Goal: Task Accomplishment & Management: Manage account settings

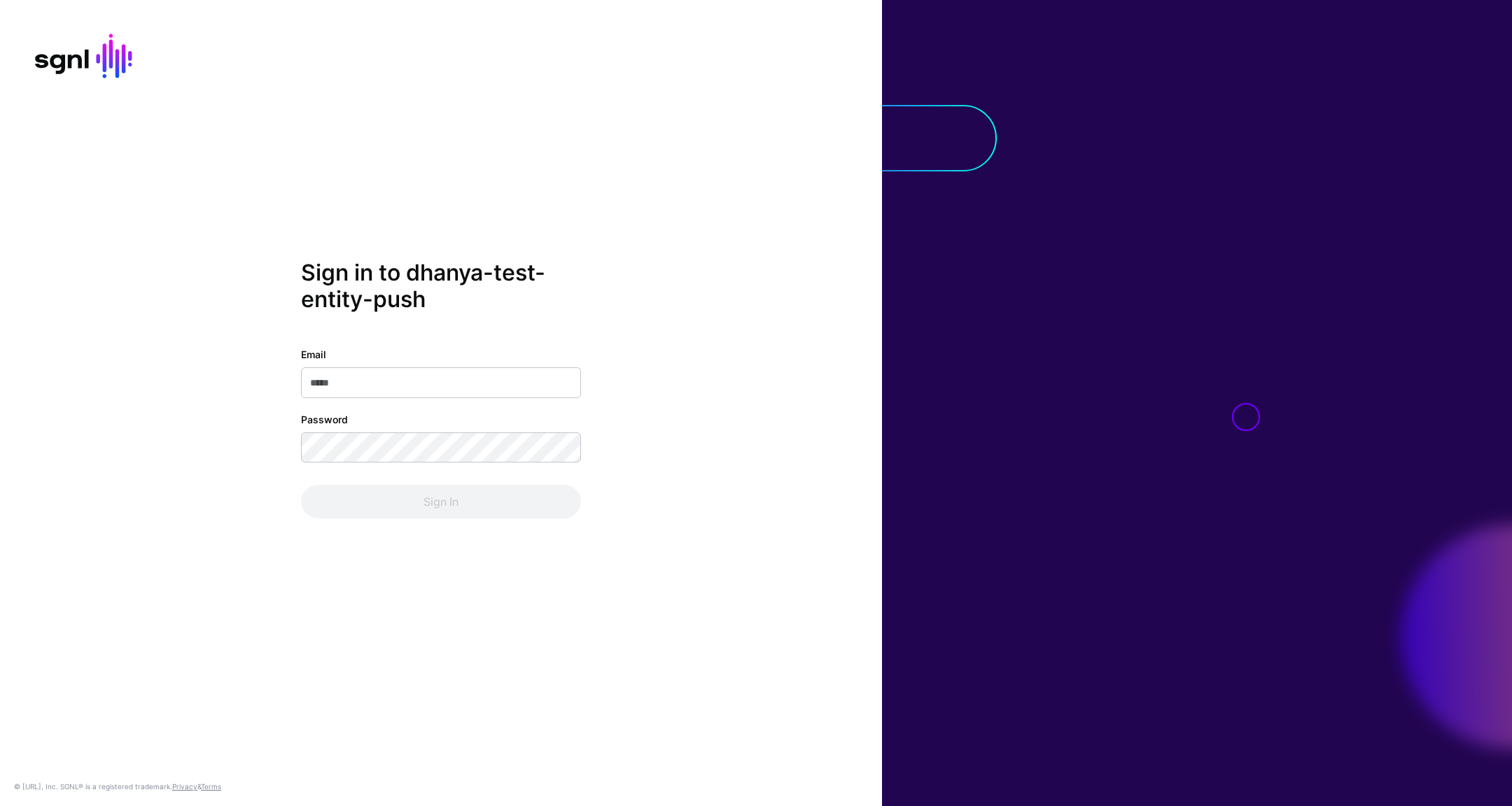
type input "**********"
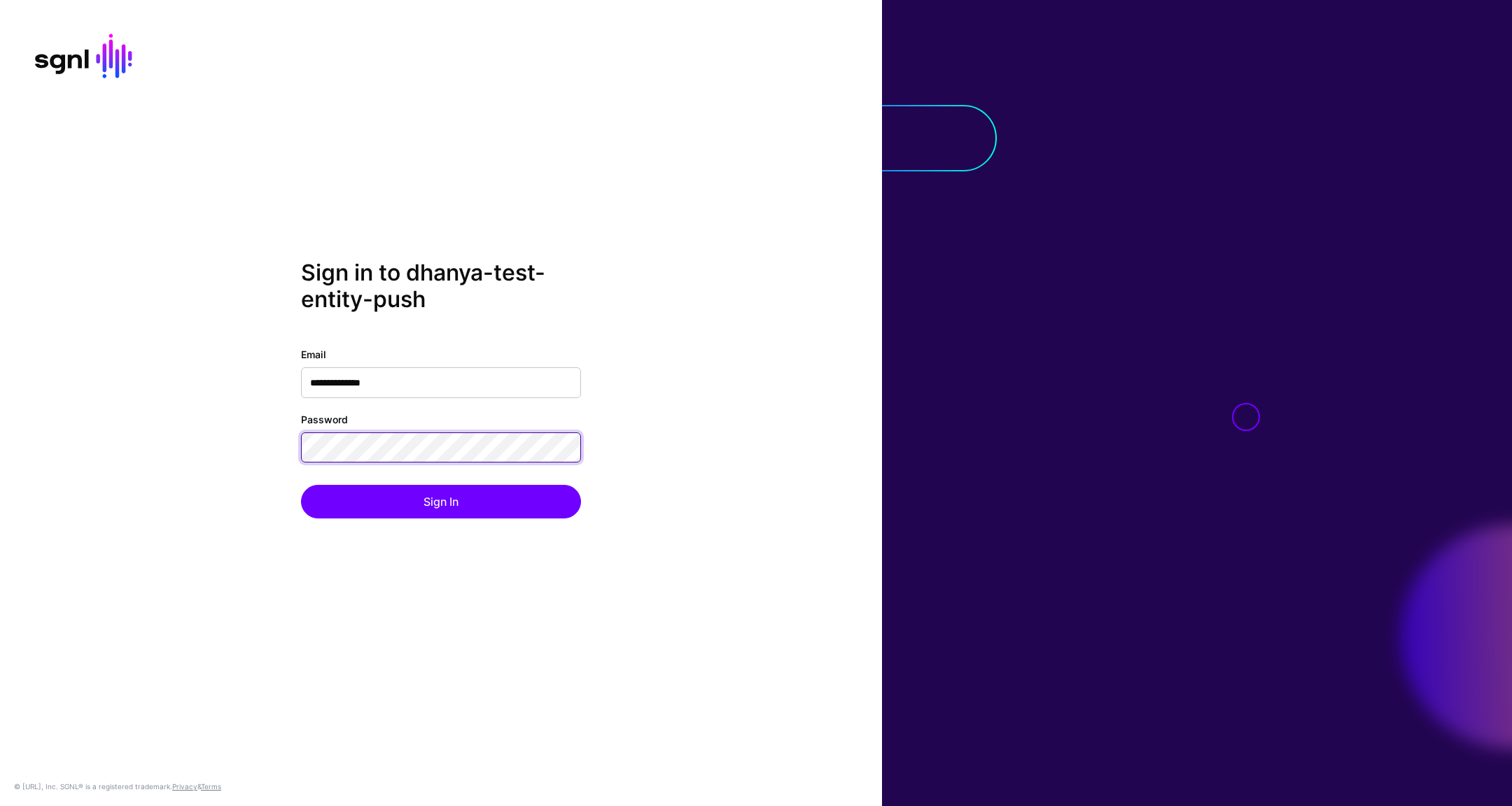
click at [236, 451] on div "**********" at bounding box center [441, 403] width 882 height 287
click at [301, 485] on button "Sign In" at bounding box center [441, 502] width 280 height 33
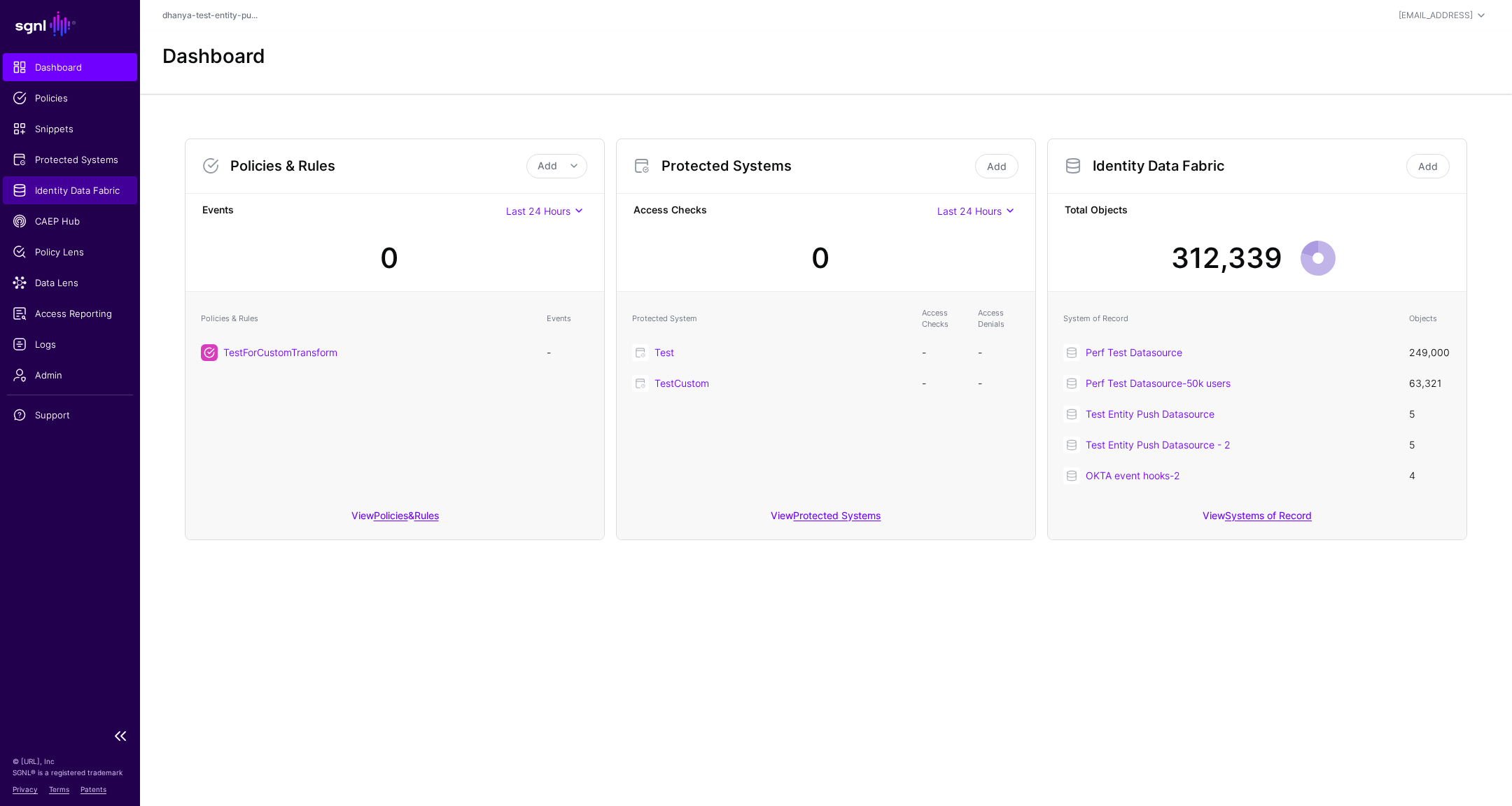
click at [89, 193] on span "Identity Data Fabric" at bounding box center [70, 190] width 115 height 14
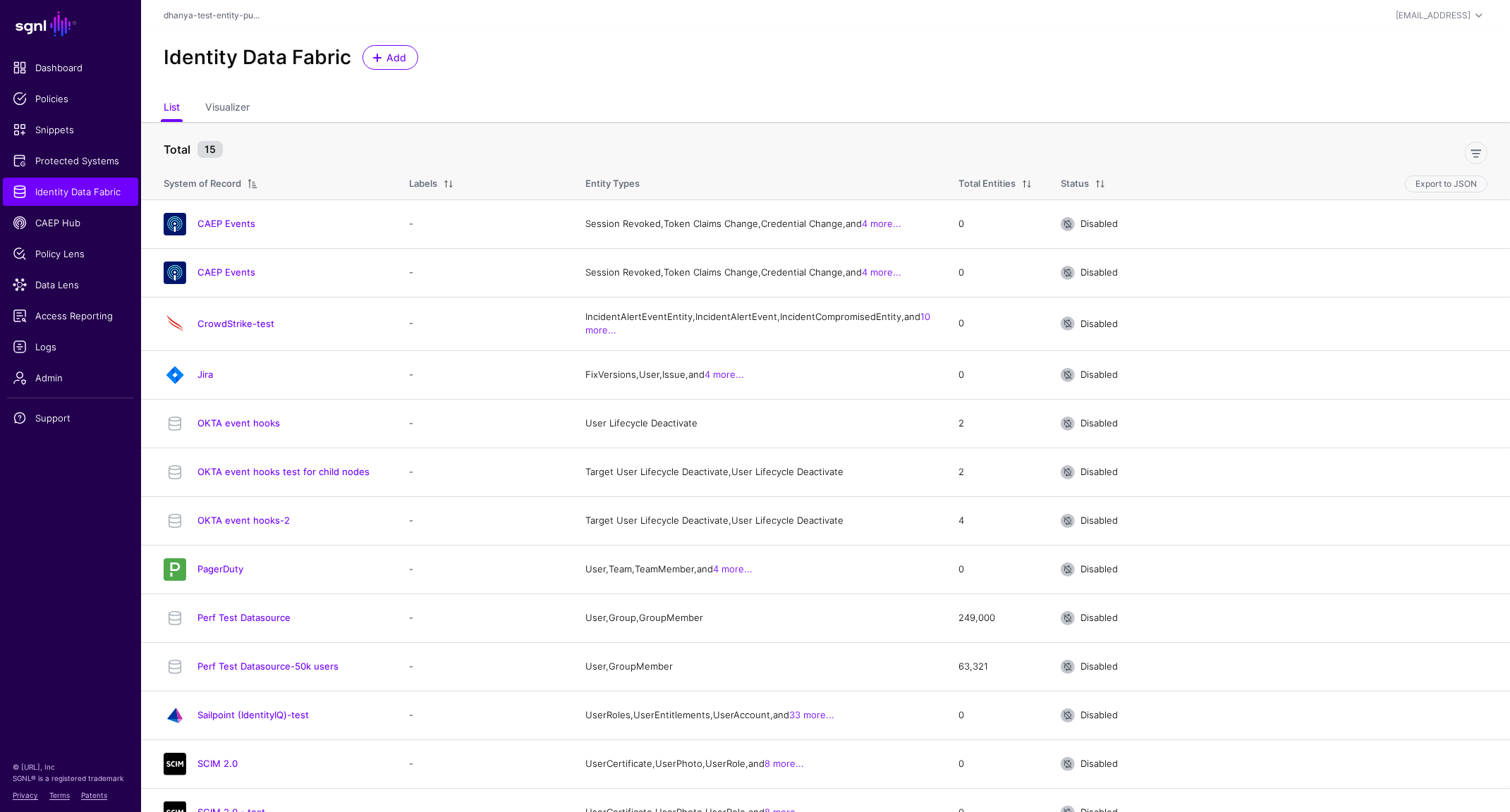
scroll to position [178, 0]
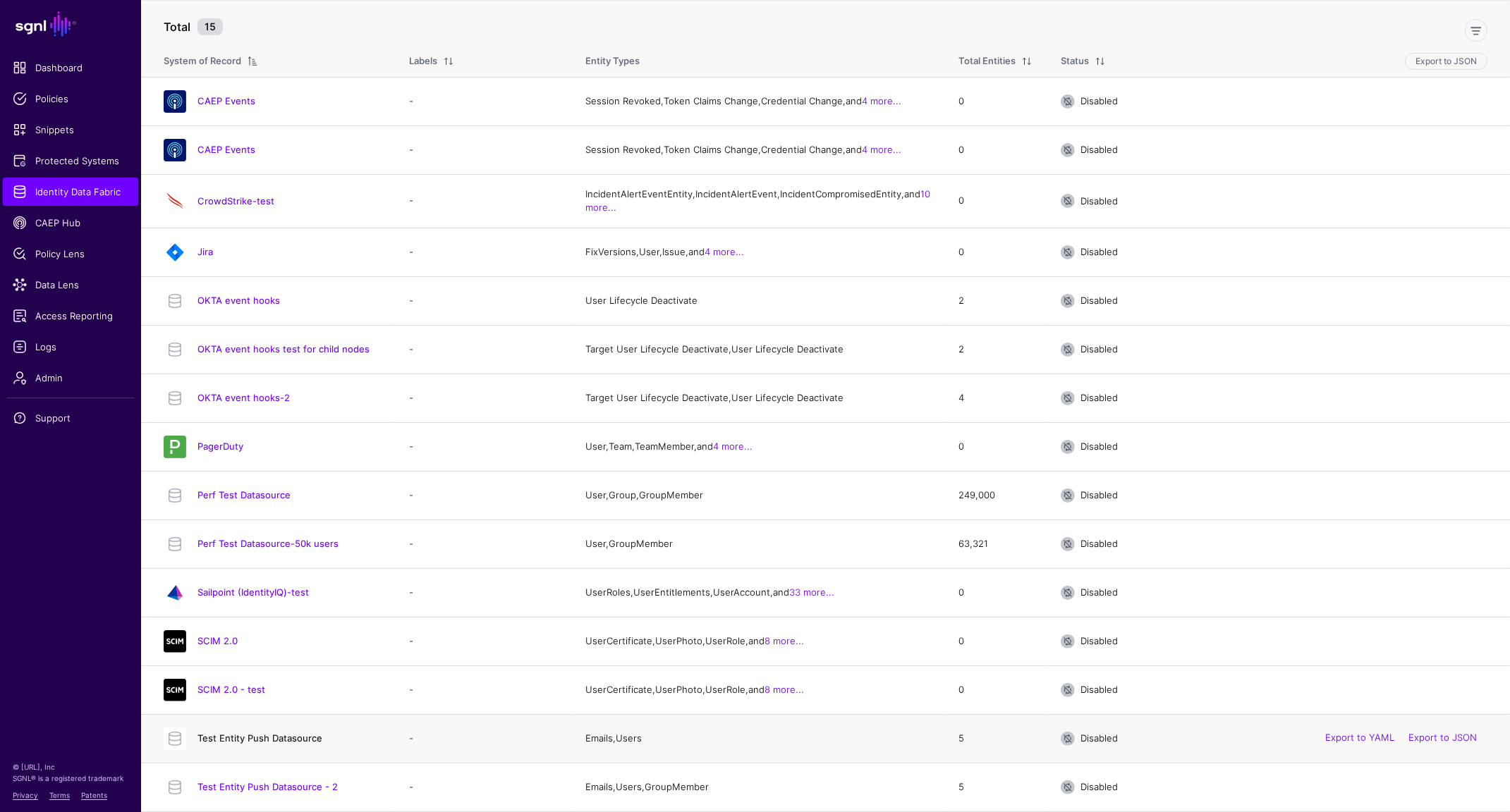
click at [298, 742] on link "Test Entity Push Datasource" at bounding box center [260, 738] width 125 height 11
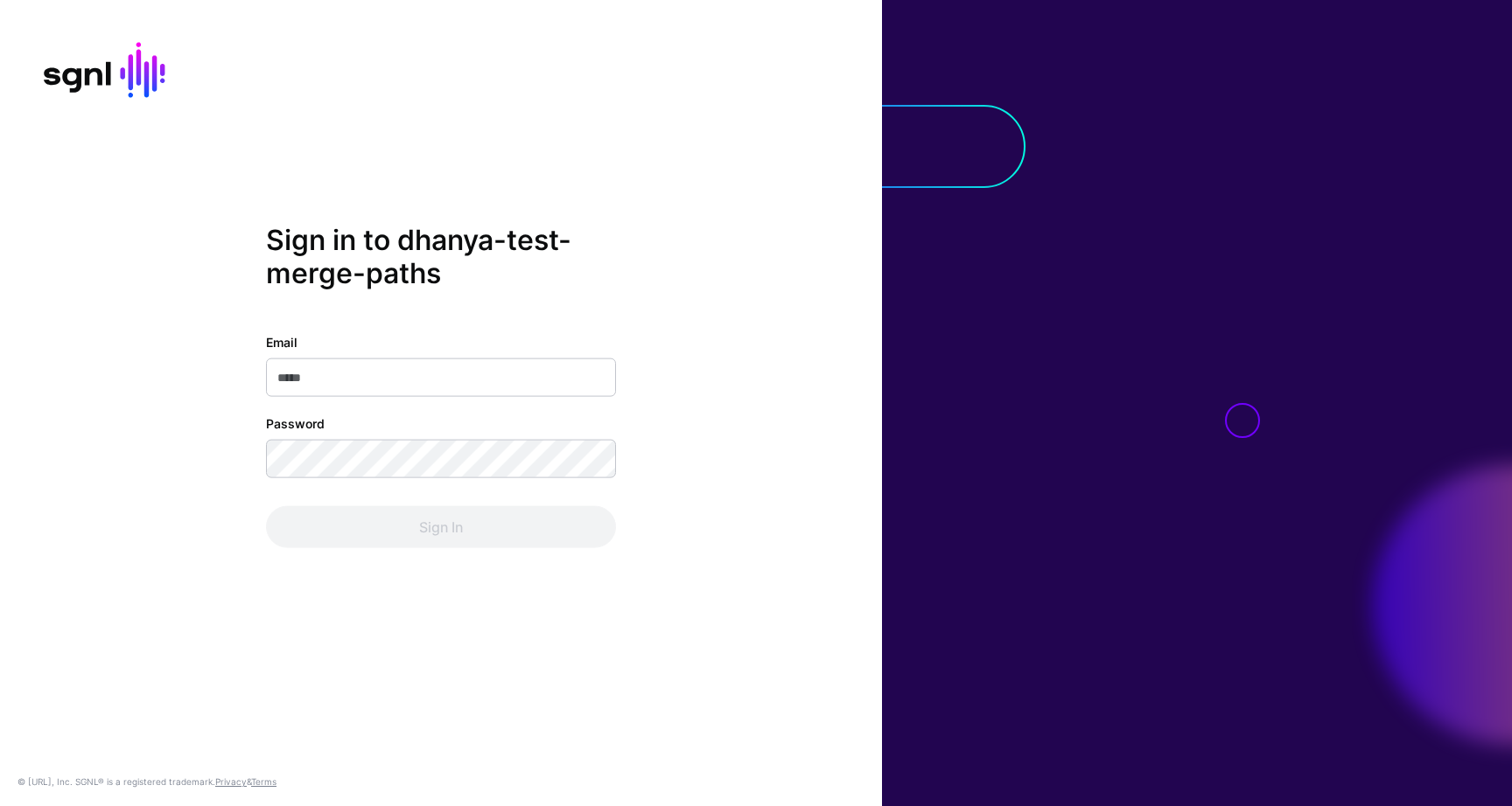
type input "**********"
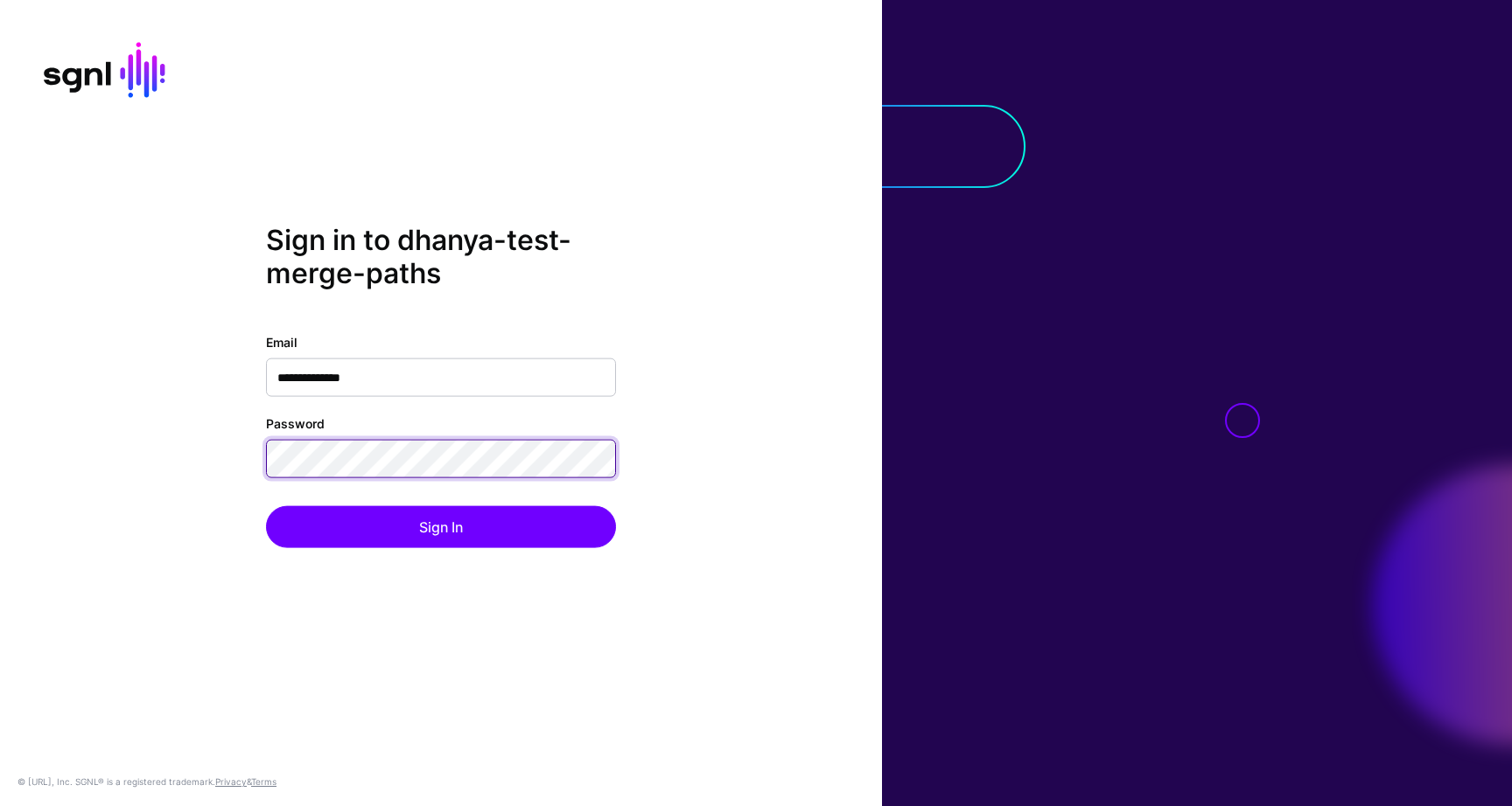
click at [222, 464] on div "**********" at bounding box center [441, 403] width 882 height 359
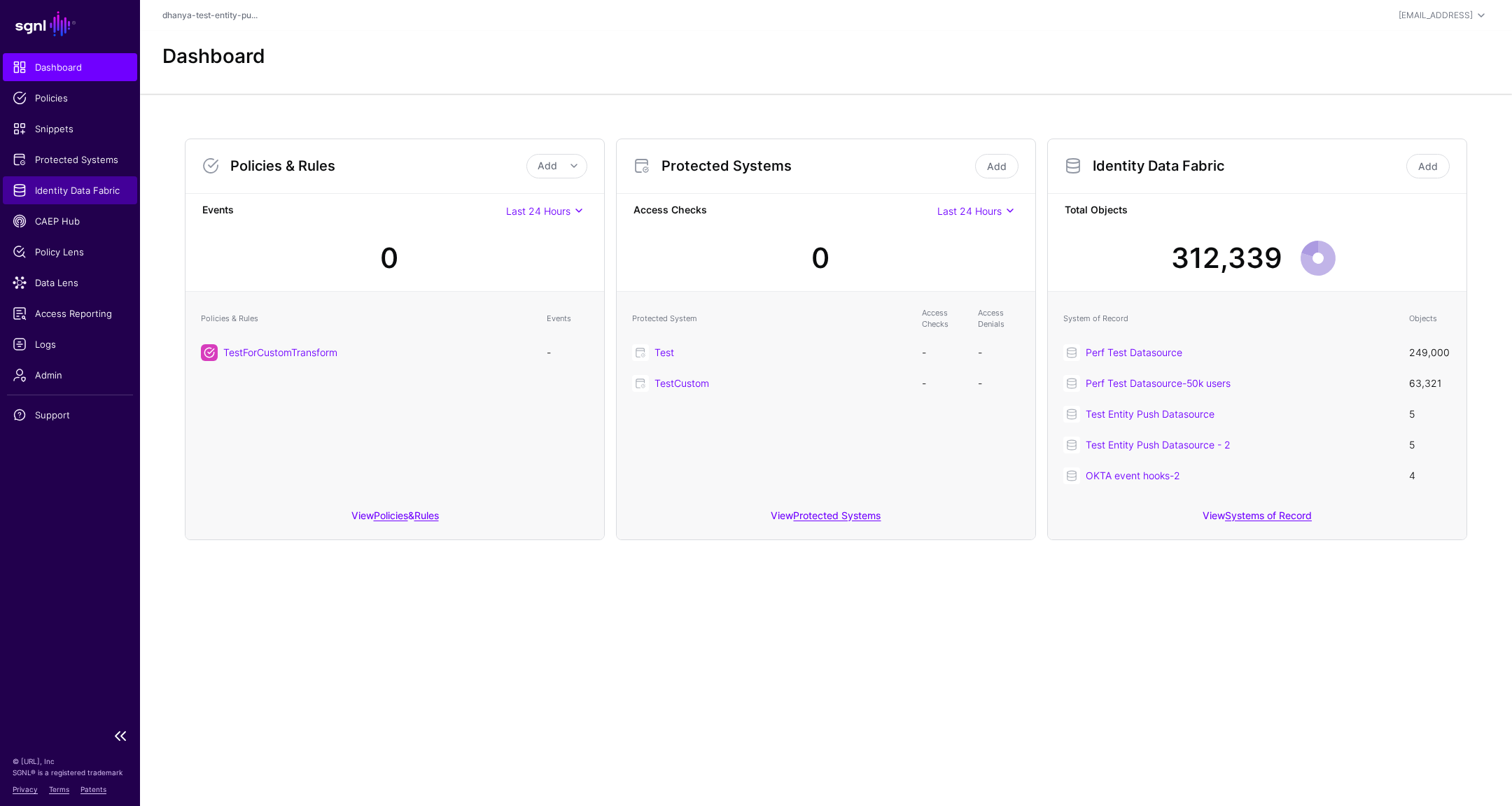
click at [93, 192] on span "Identity Data Fabric" at bounding box center [70, 190] width 115 height 14
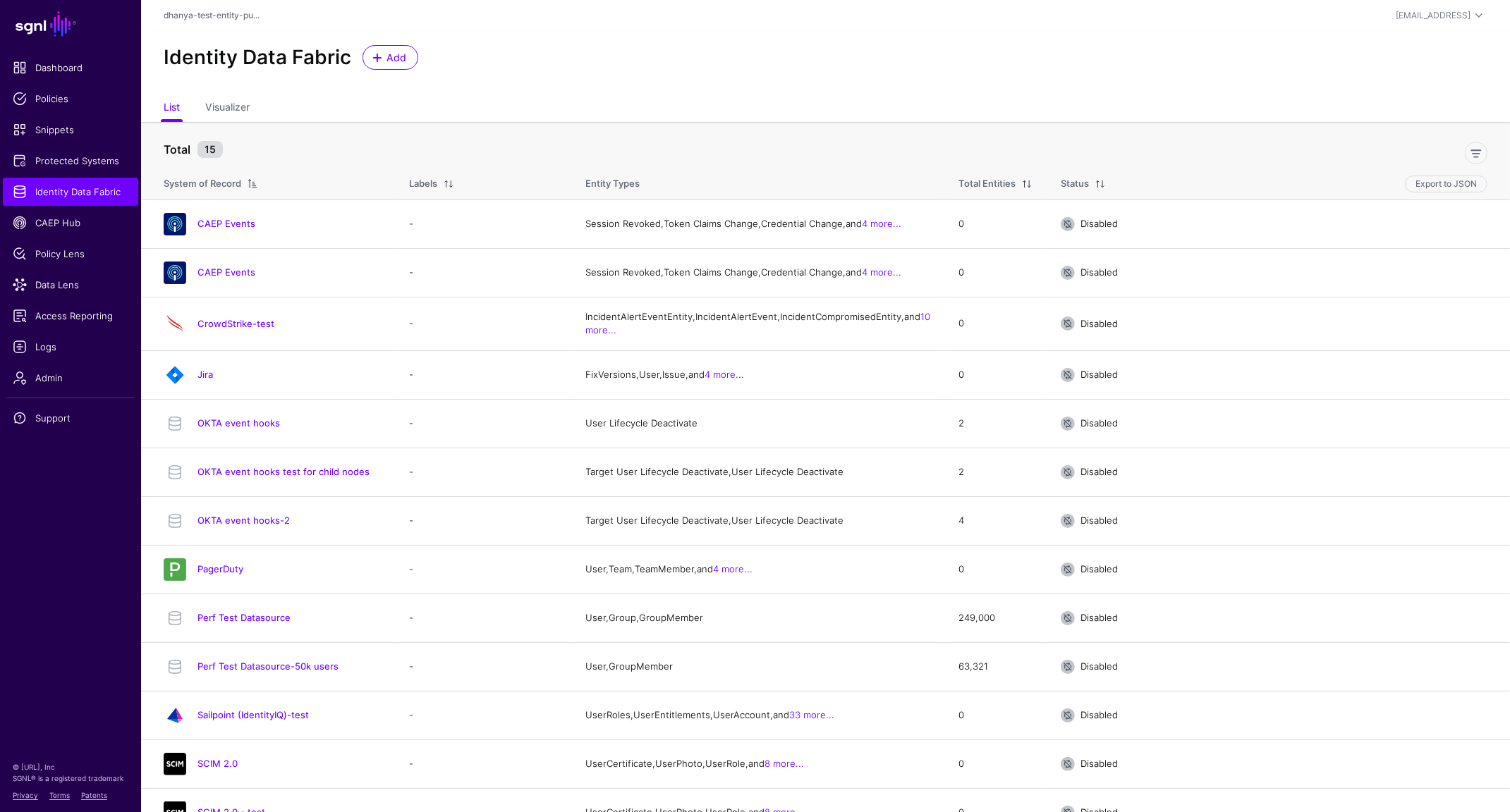
scroll to position [178, 0]
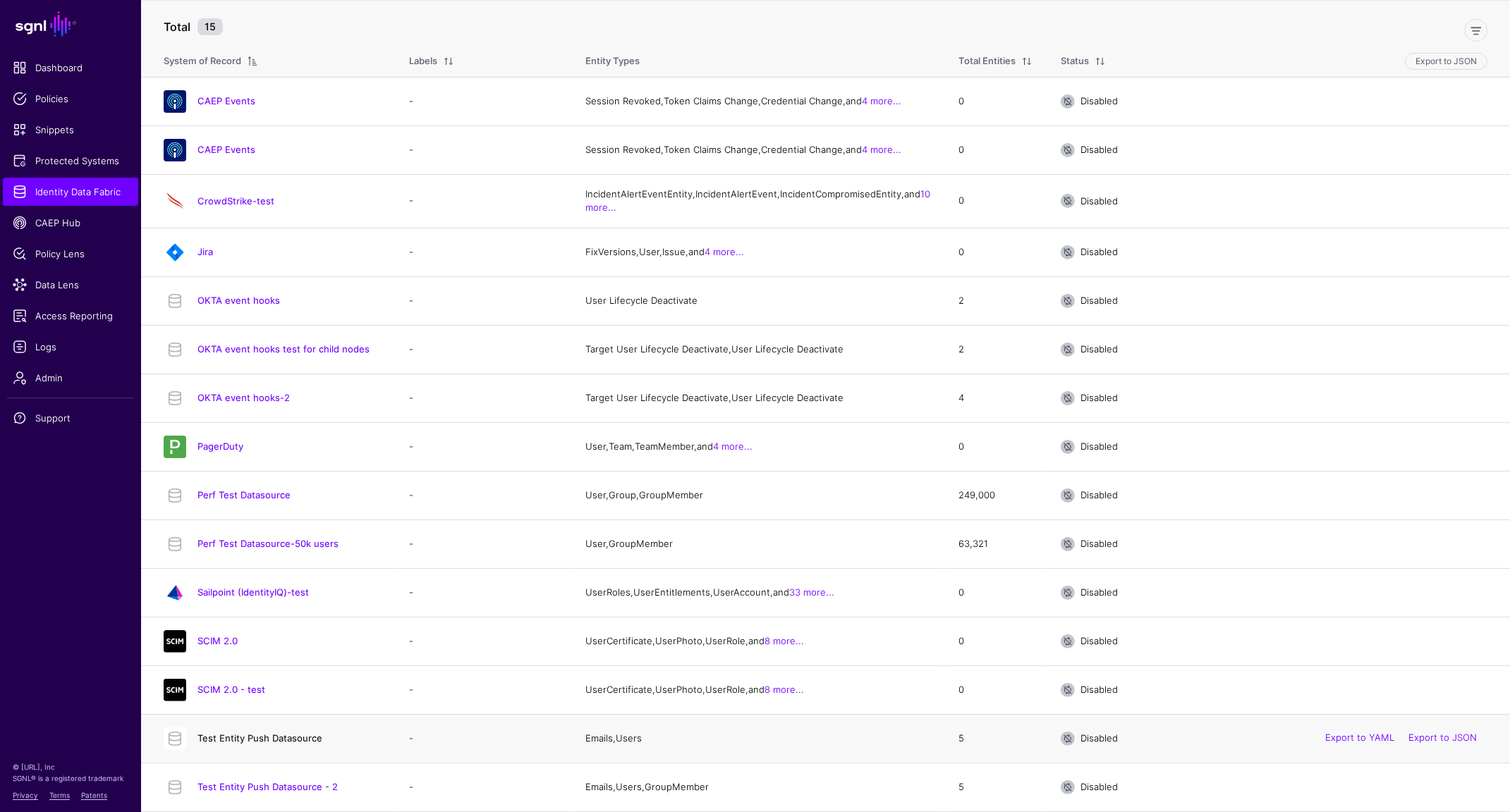
click at [311, 741] on link "Test Entity Push Datasource" at bounding box center [260, 738] width 125 height 11
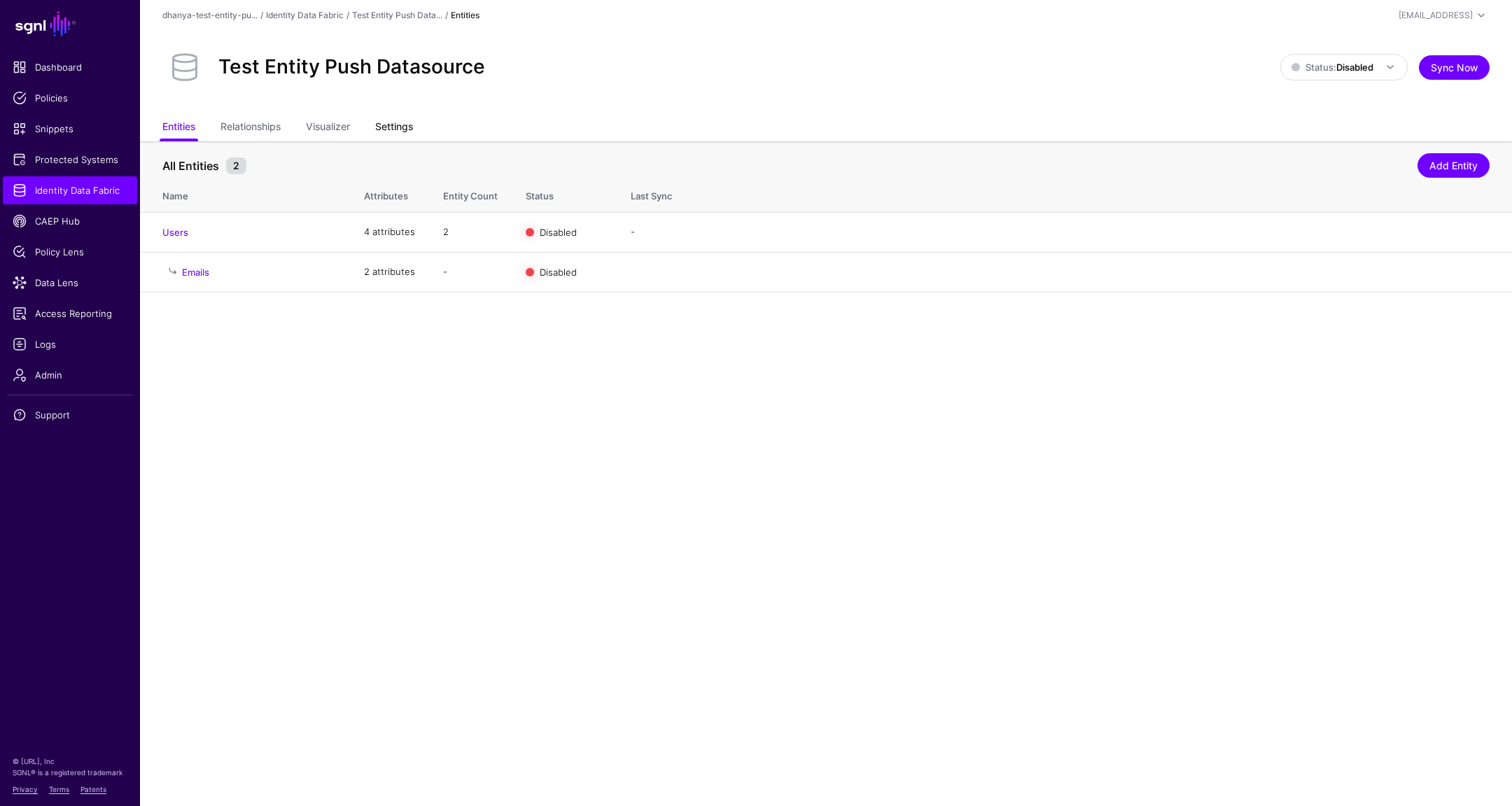
click at [409, 132] on link "Settings" at bounding box center [394, 127] width 37 height 26
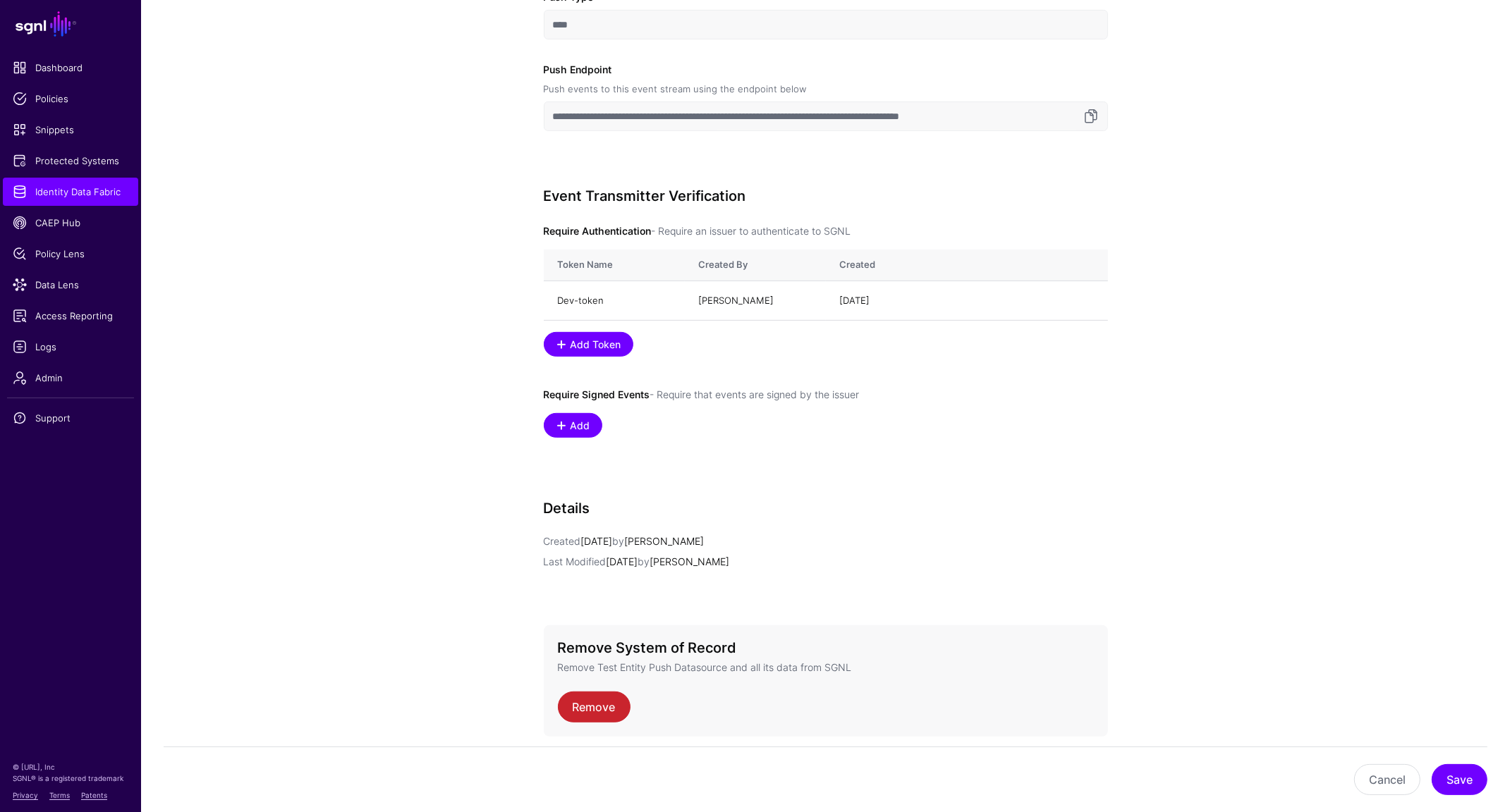
scroll to position [673, 0]
click at [599, 343] on span "Add Token" at bounding box center [595, 345] width 55 height 14
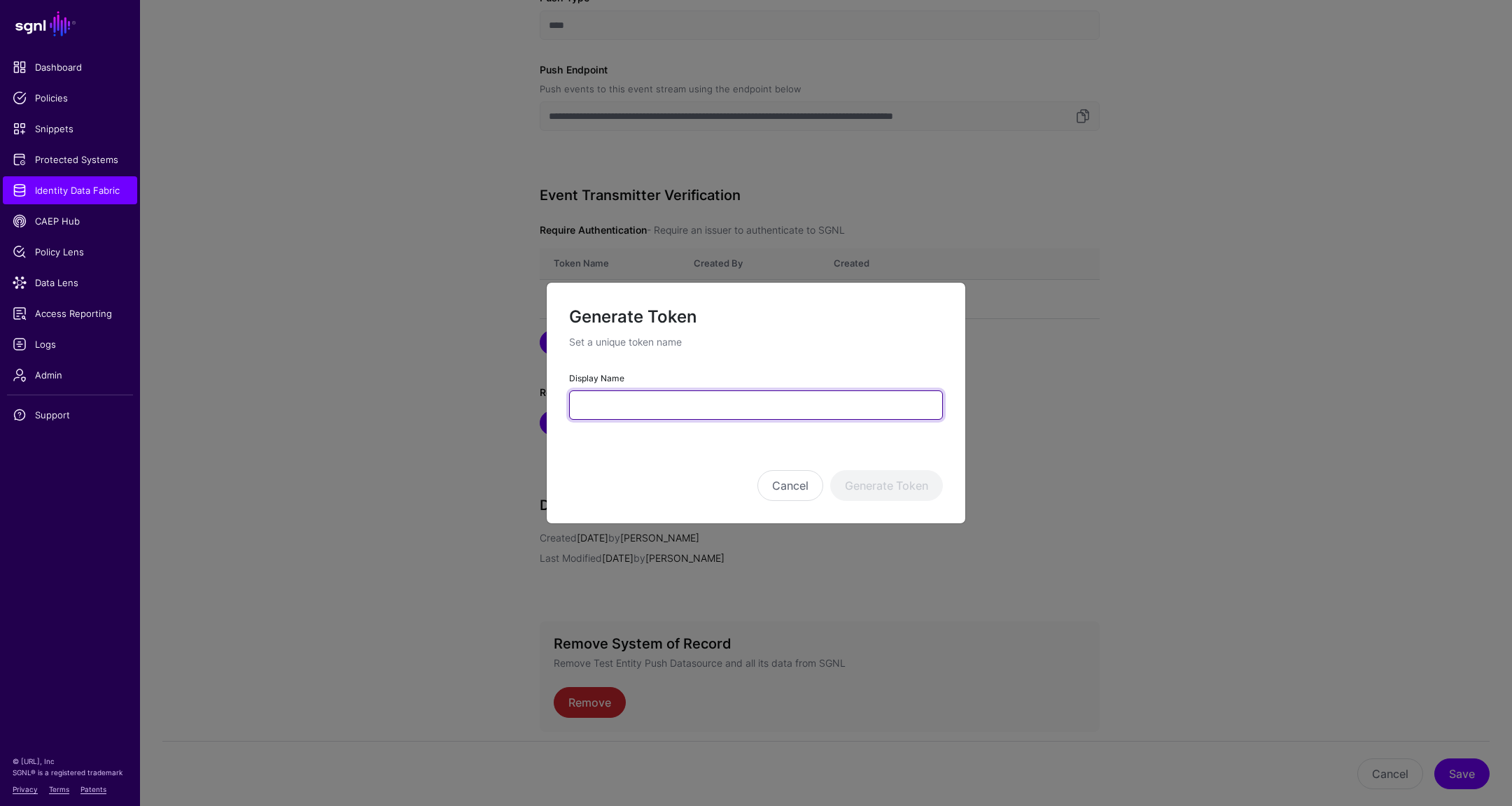
click at [608, 403] on input "Display Name" at bounding box center [755, 405] width 374 height 29
type input "**********"
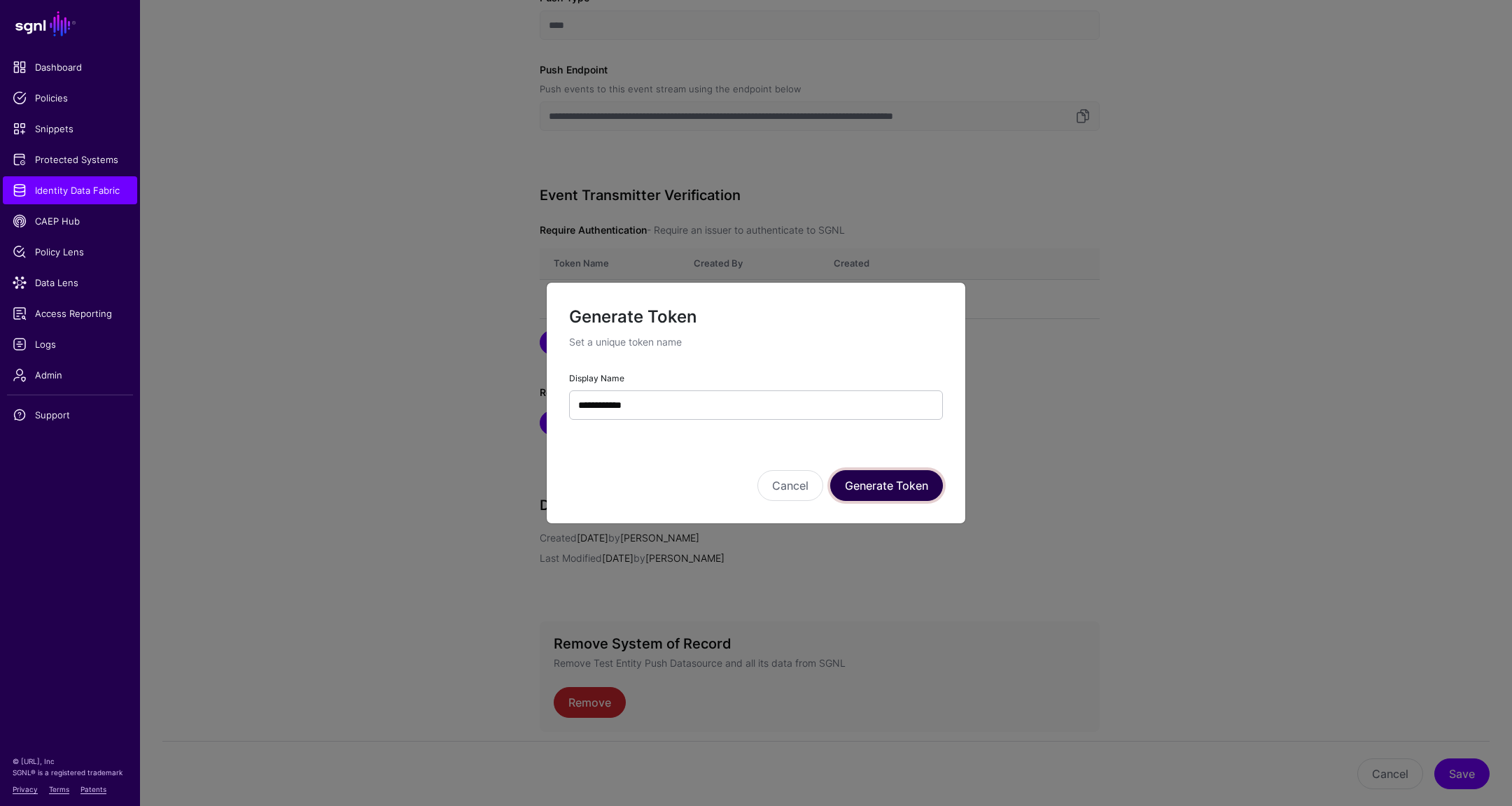
click at [880, 483] on button "Generate Token" at bounding box center [886, 486] width 112 height 31
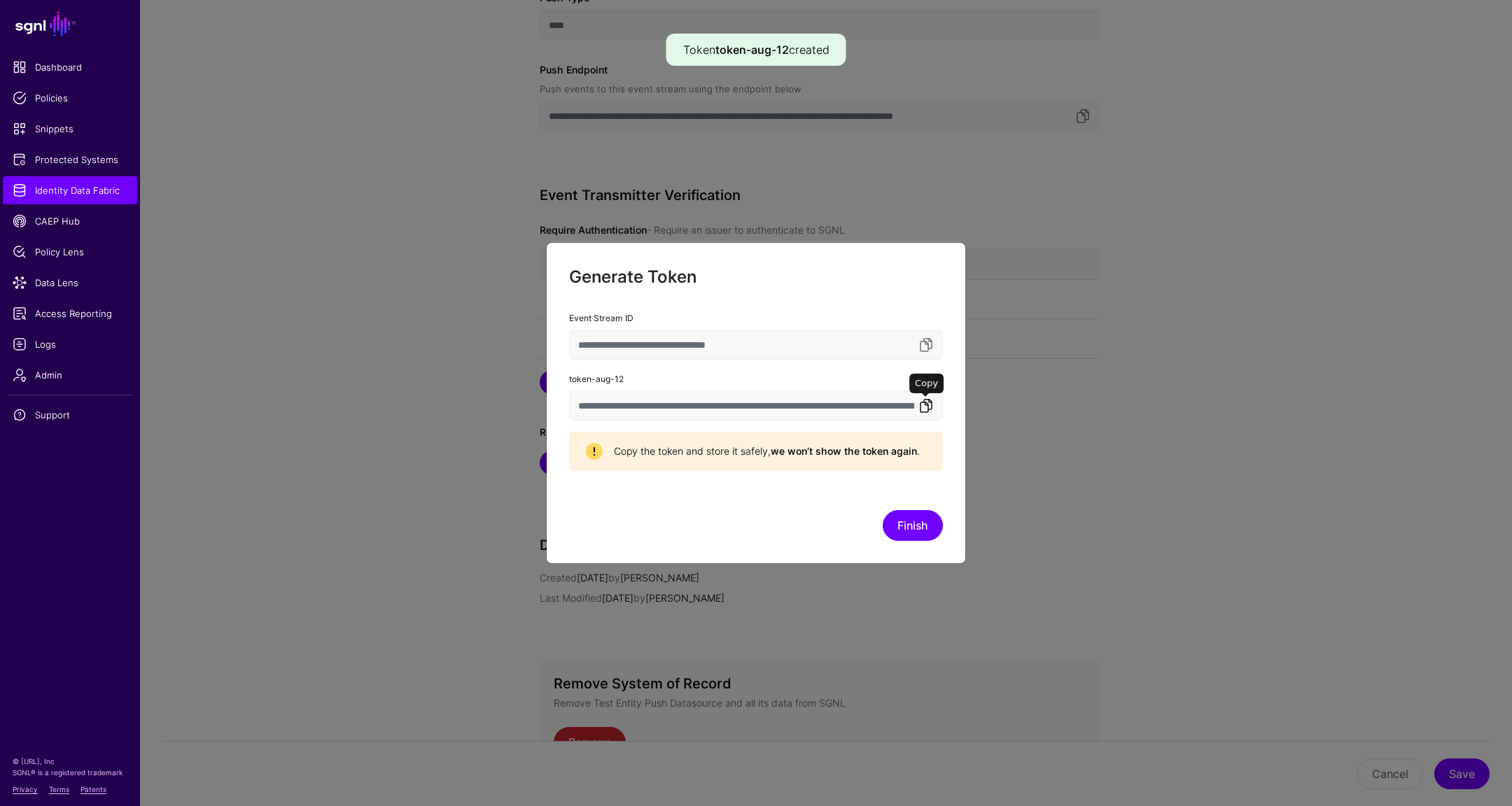
click at [929, 406] on link at bounding box center [926, 405] width 17 height 17
click at [925, 343] on link at bounding box center [926, 345] width 17 height 17
drag, startPoint x: 569, startPoint y: 317, endPoint x: 916, endPoint y: 389, distance: 354.4
click at [916, 389] on div "**********" at bounding box center [755, 390] width 374 height 161
copy div "Event Stream ID token-aug-12"
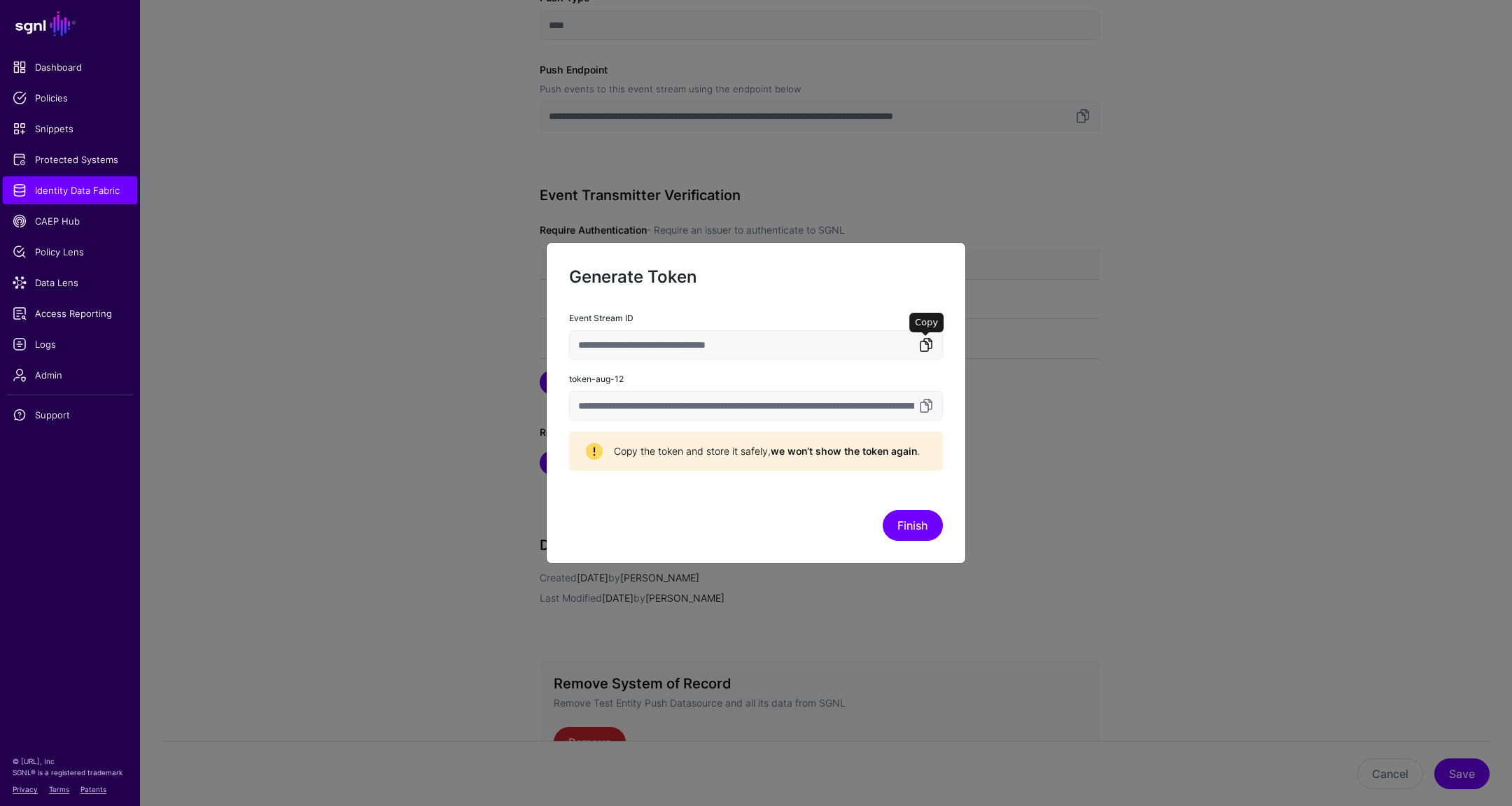
click at [928, 344] on link at bounding box center [926, 345] width 17 height 17
click at [915, 524] on button "Finish" at bounding box center [913, 526] width 61 height 31
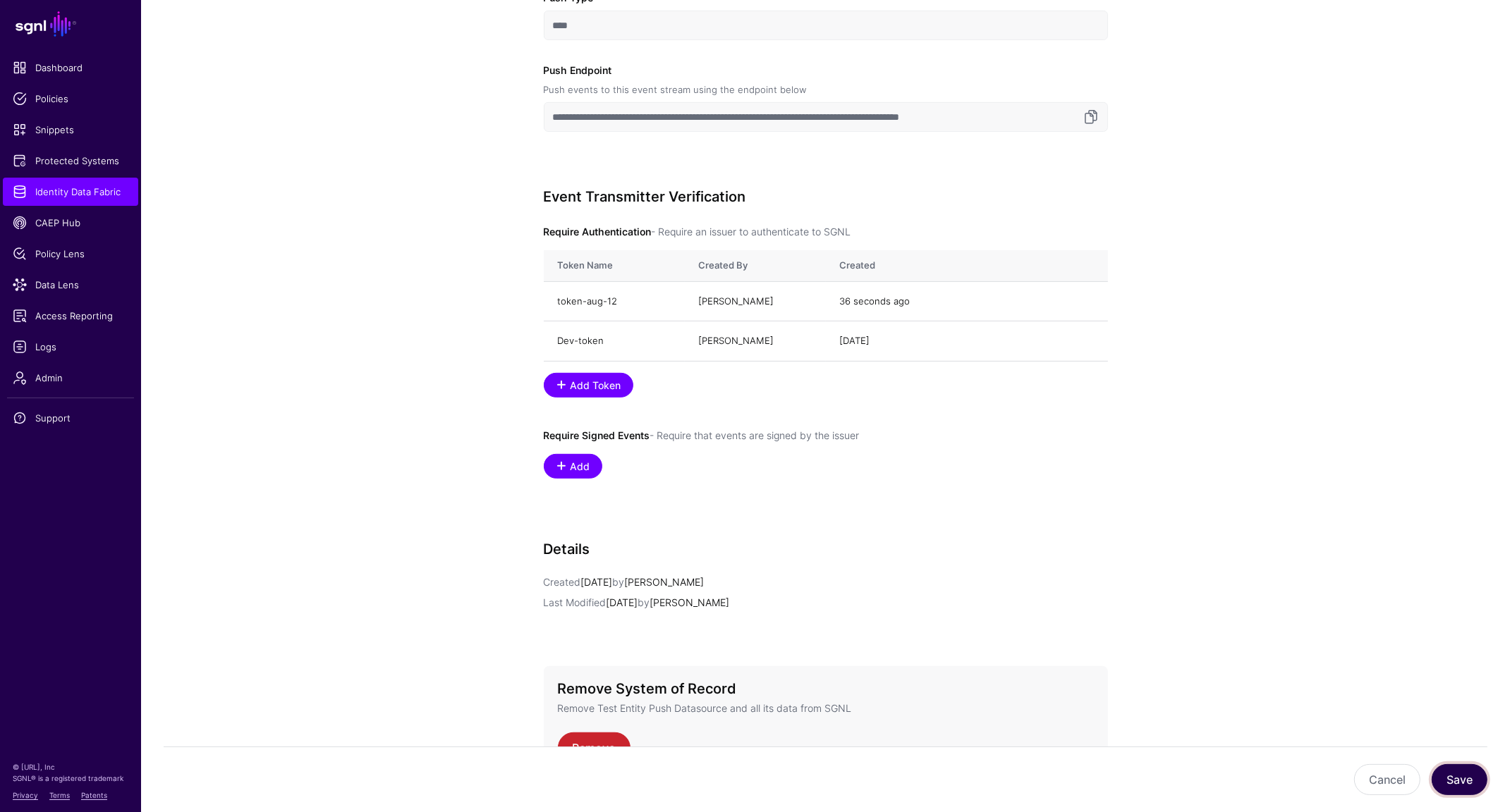
click at [1449, 786] on button "Save" at bounding box center [1459, 780] width 55 height 31
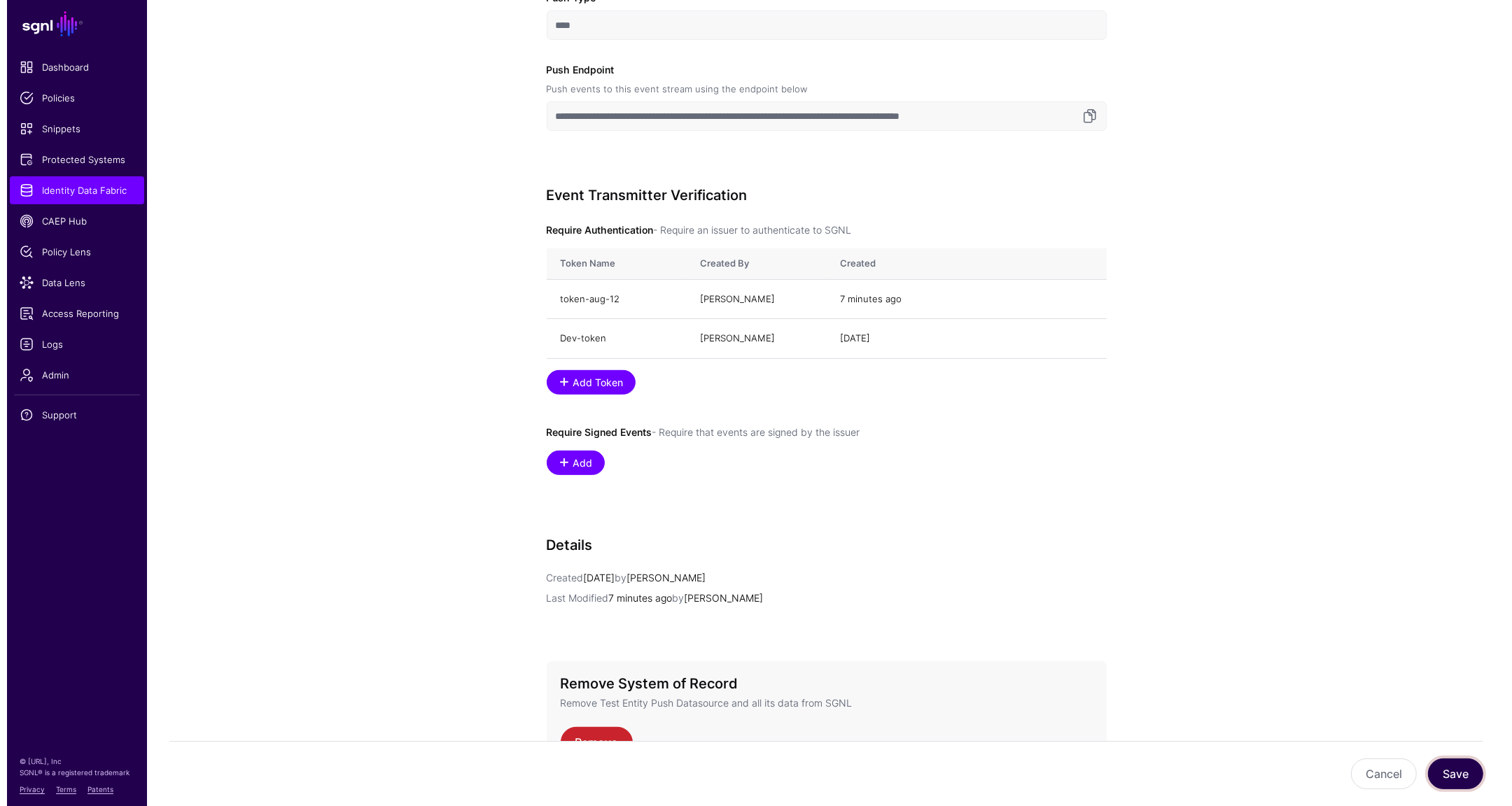
scroll to position [0, 0]
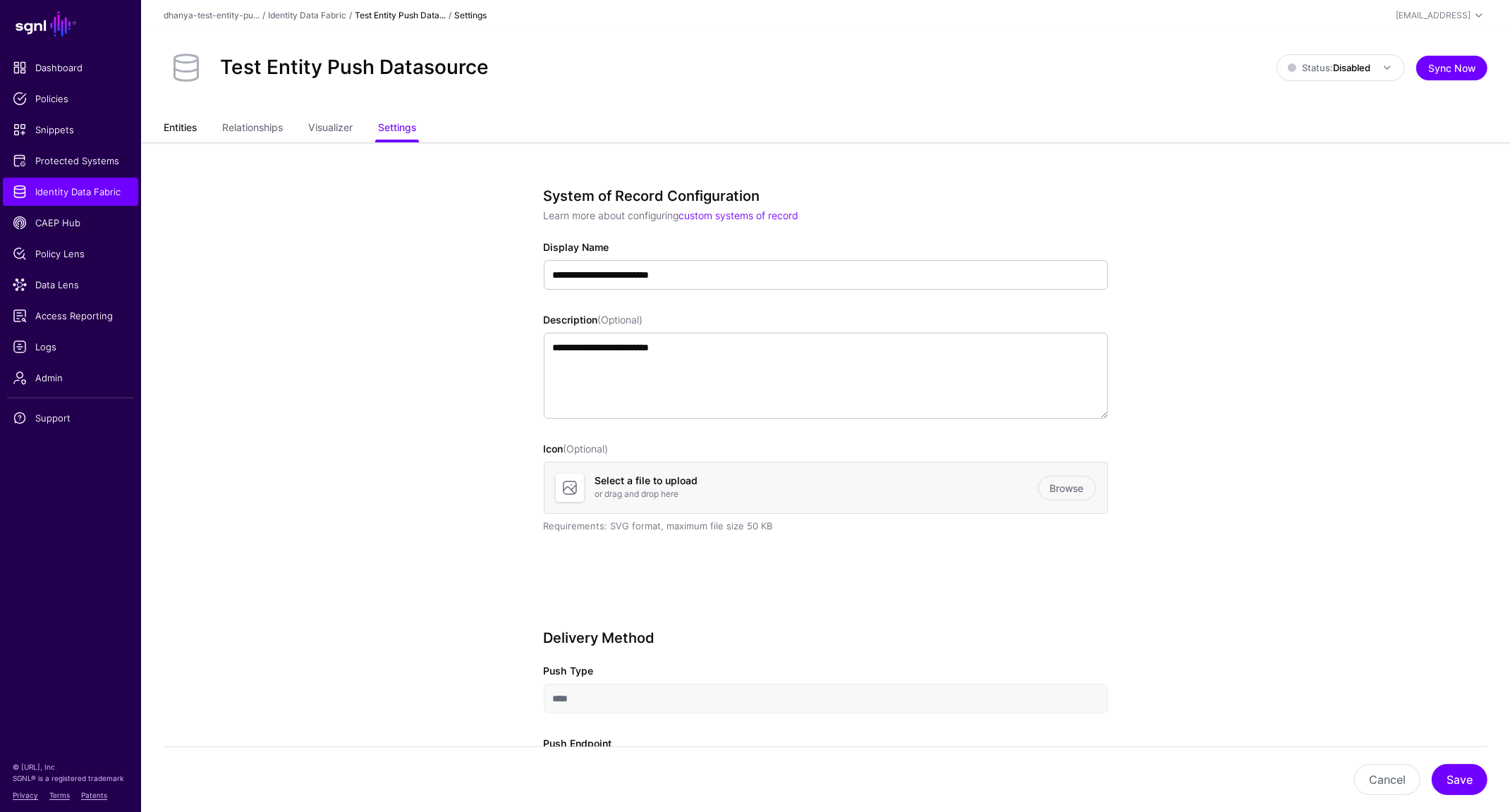
click at [183, 129] on link "Entities" at bounding box center [180, 128] width 33 height 26
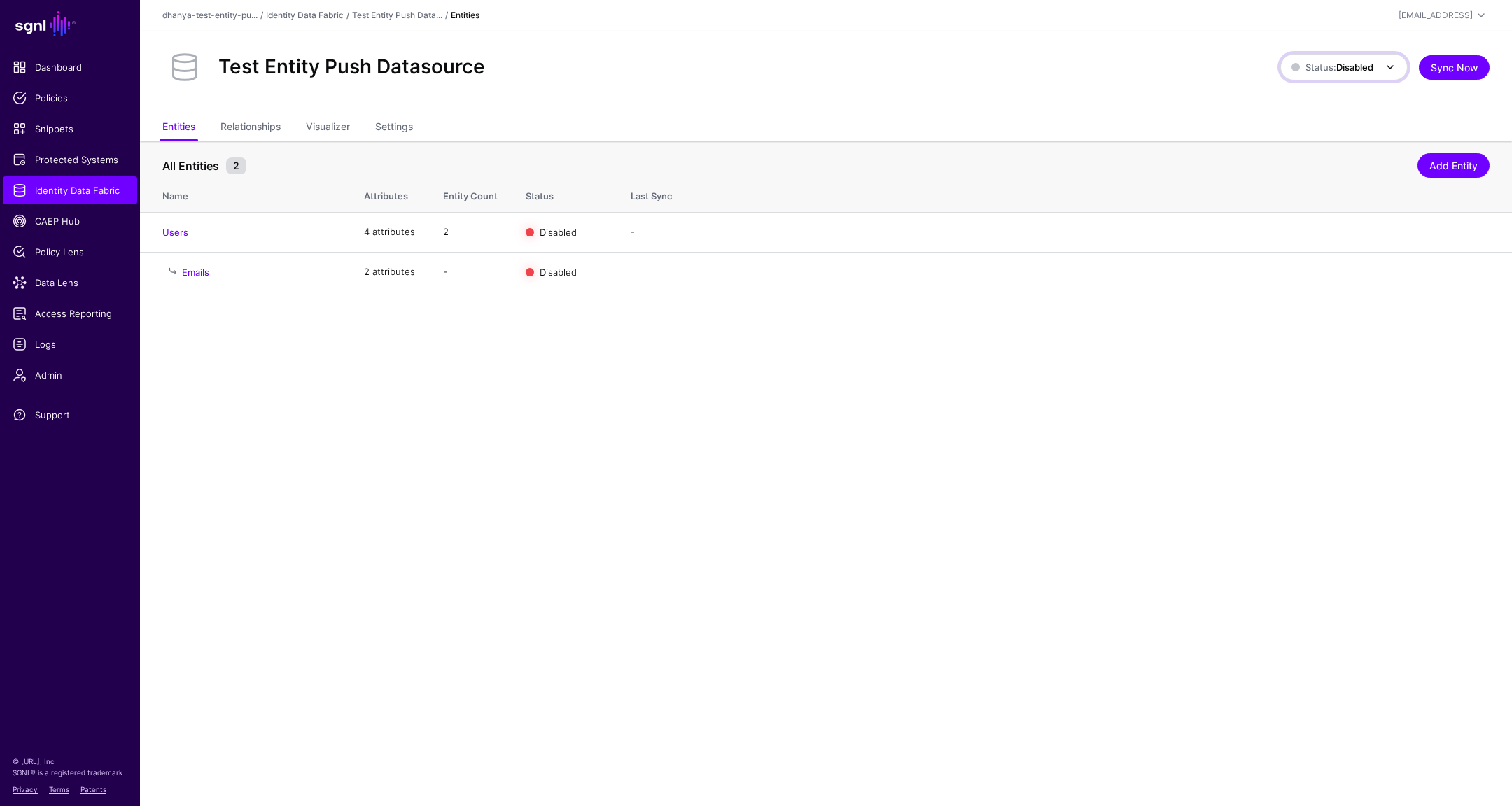
click at [1349, 63] on strong "Disabled" at bounding box center [1355, 67] width 37 height 11
click at [1342, 102] on span "Enabled Syncing active for all configured entities that are enabled" at bounding box center [1356, 119] width 130 height 57
click at [1346, 232] on link "Enable" at bounding box center [1349, 232] width 29 height 11
click at [65, 286] on span "Data Lens" at bounding box center [70, 283] width 115 height 14
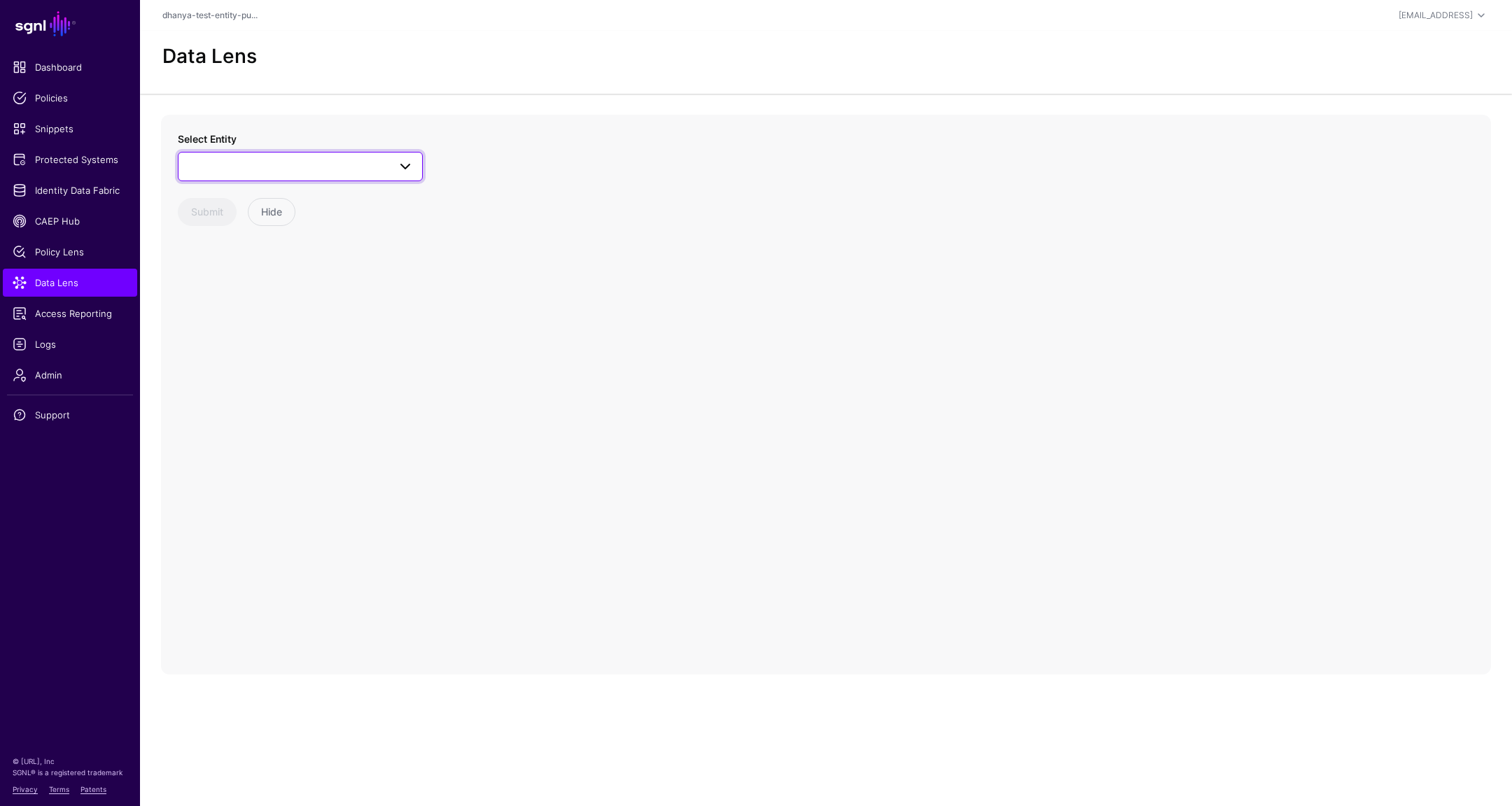
click at [343, 166] on span at bounding box center [300, 166] width 227 height 17
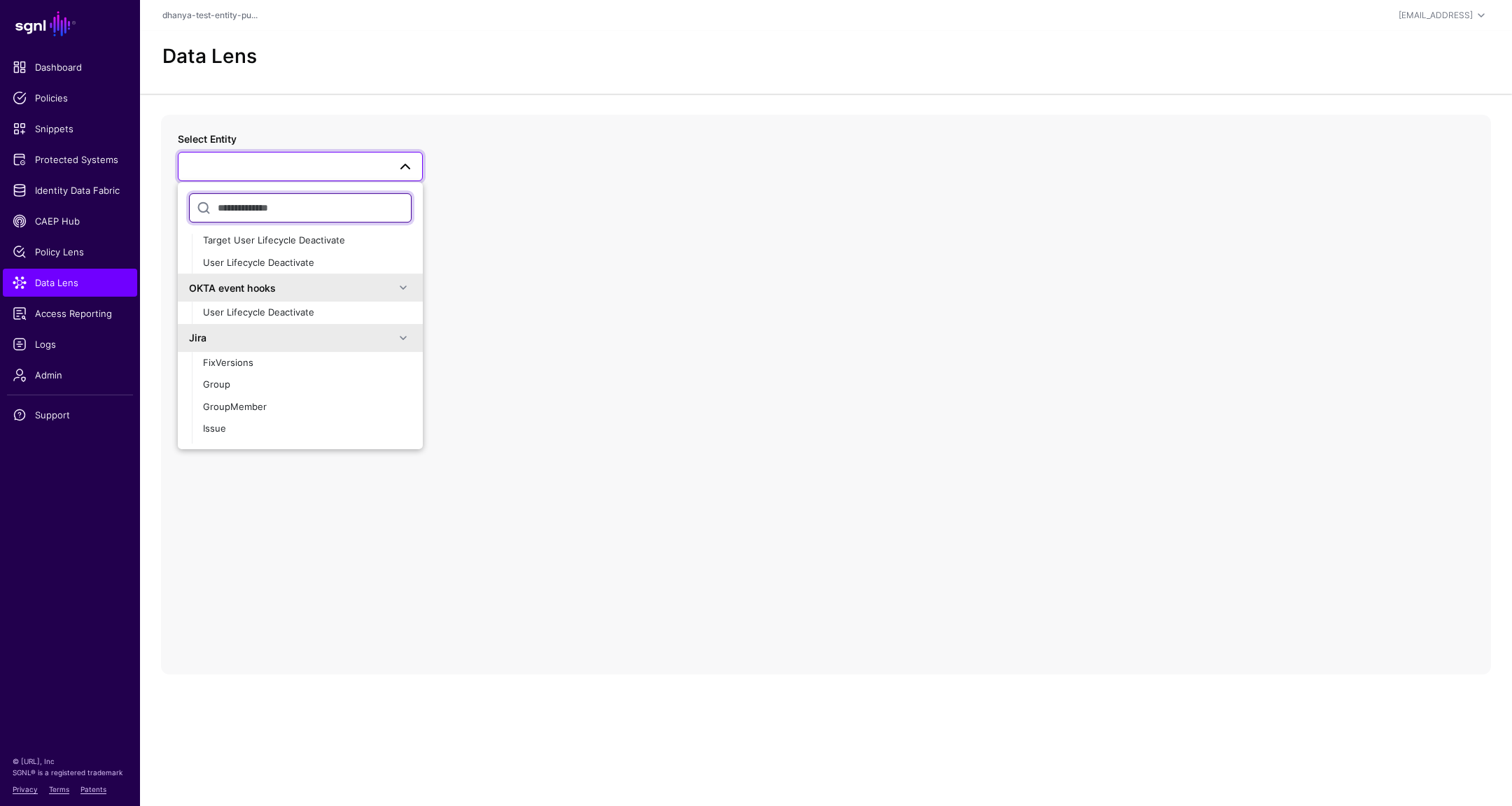
scroll to position [186, 0]
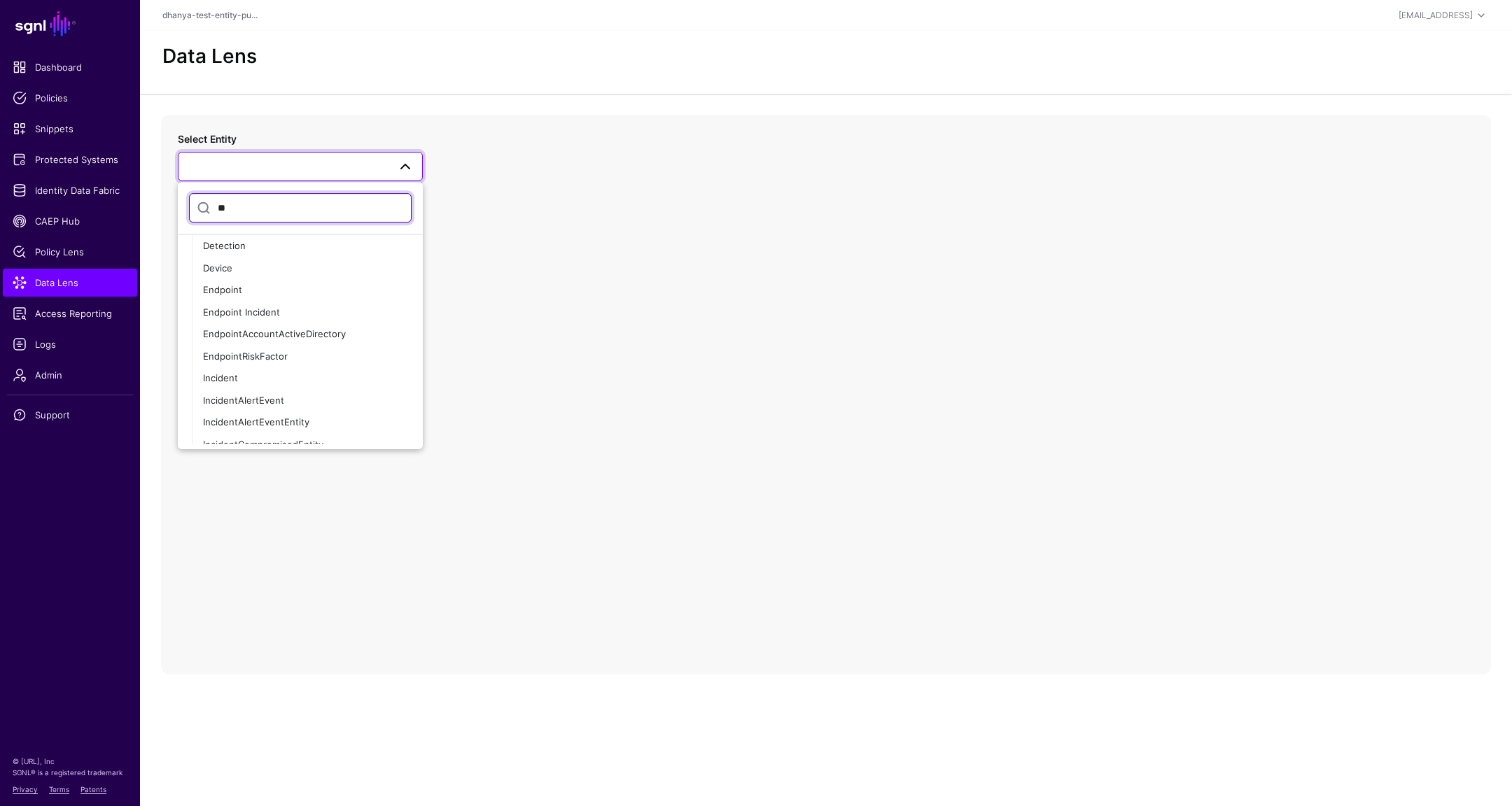
type input "*"
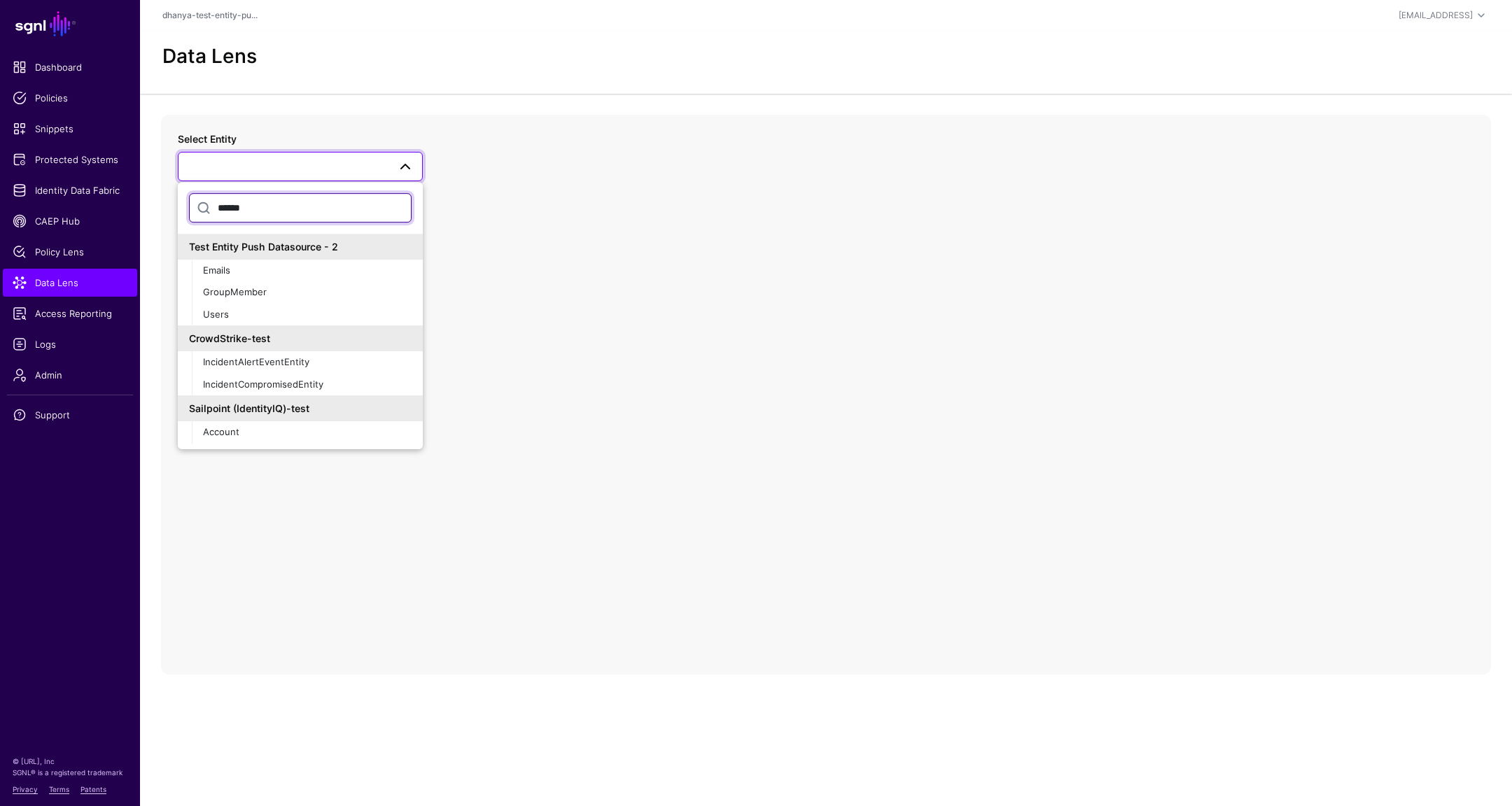
scroll to position [840, 0]
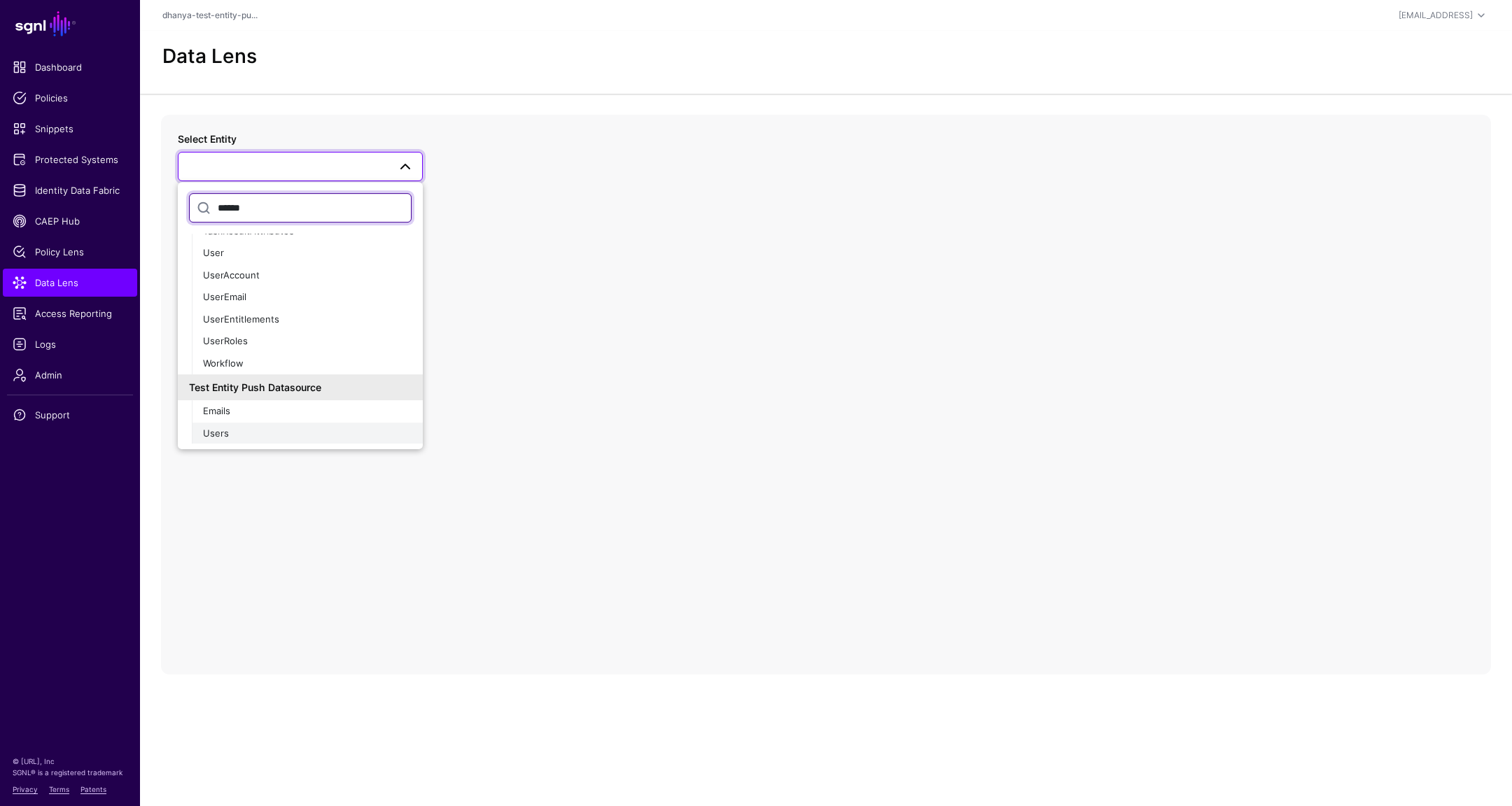
type input "******"
click at [280, 435] on div "Users" at bounding box center [307, 434] width 209 height 14
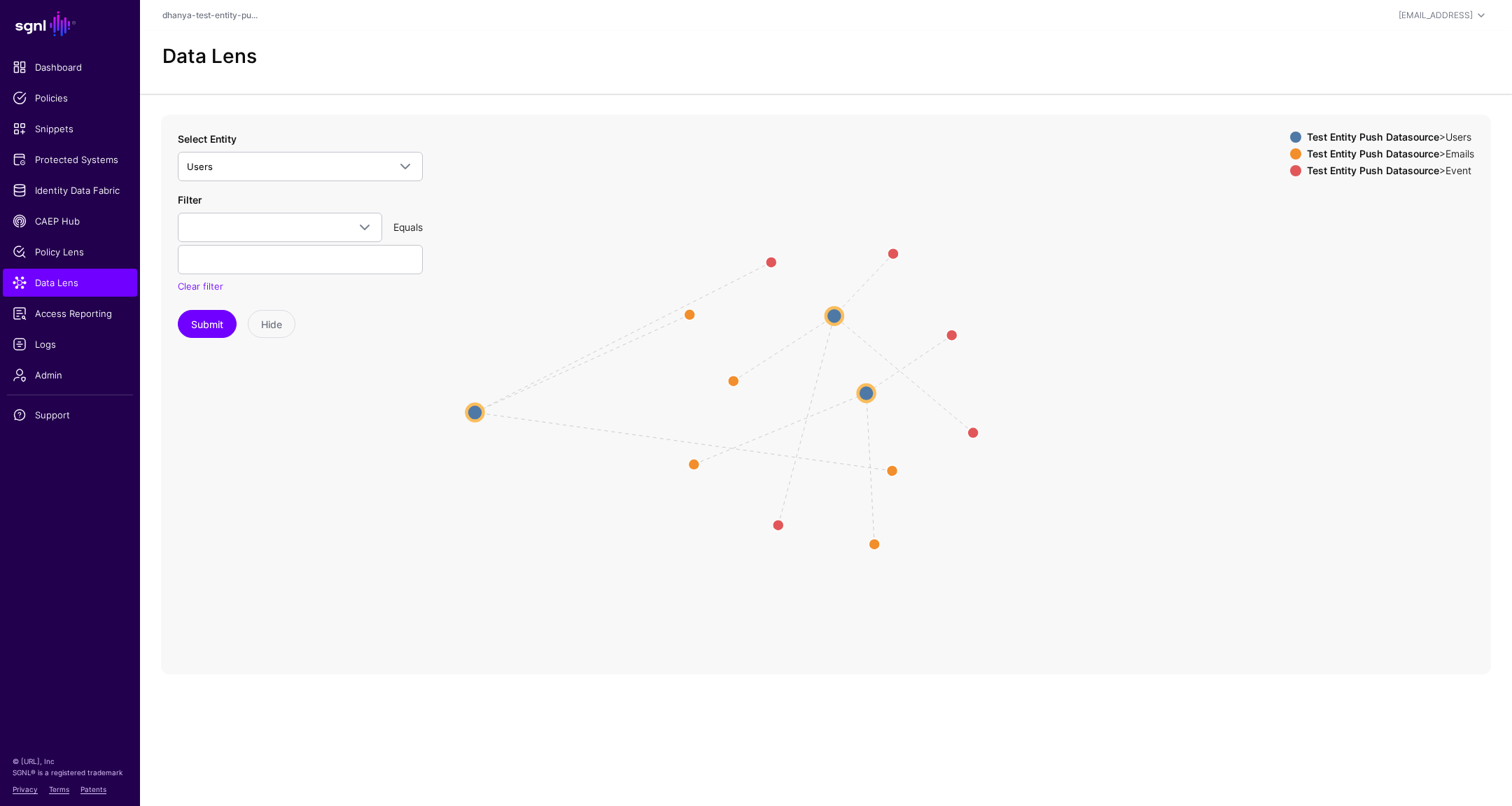
drag, startPoint x: 789, startPoint y: 430, endPoint x: 472, endPoint y: 413, distance: 317.5
click at [472, 412] on circle at bounding box center [475, 412] width 17 height 17
click at [472, 413] on circle at bounding box center [473, 413] width 17 height 17
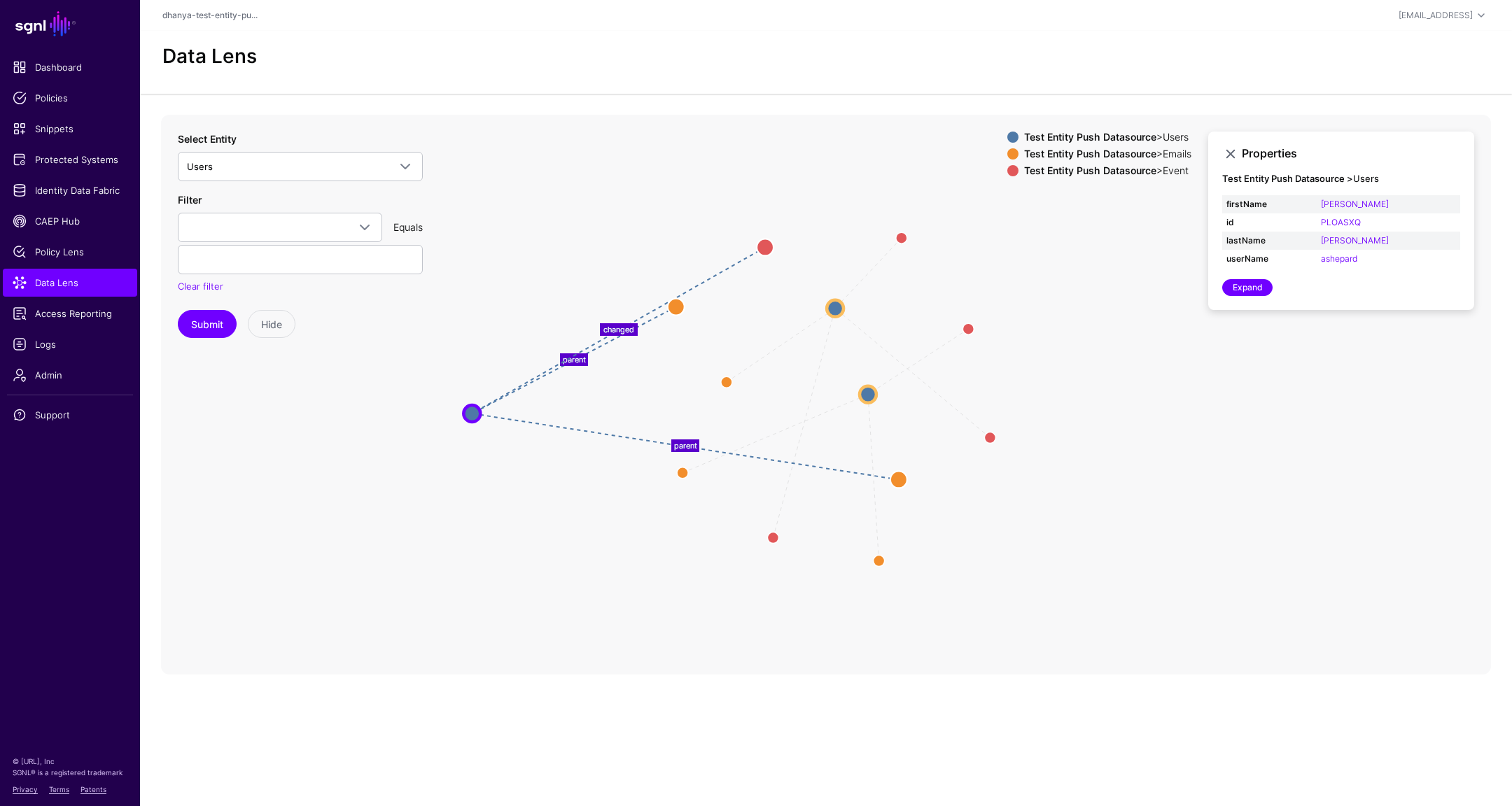
click at [835, 306] on circle at bounding box center [835, 307] width 17 height 17
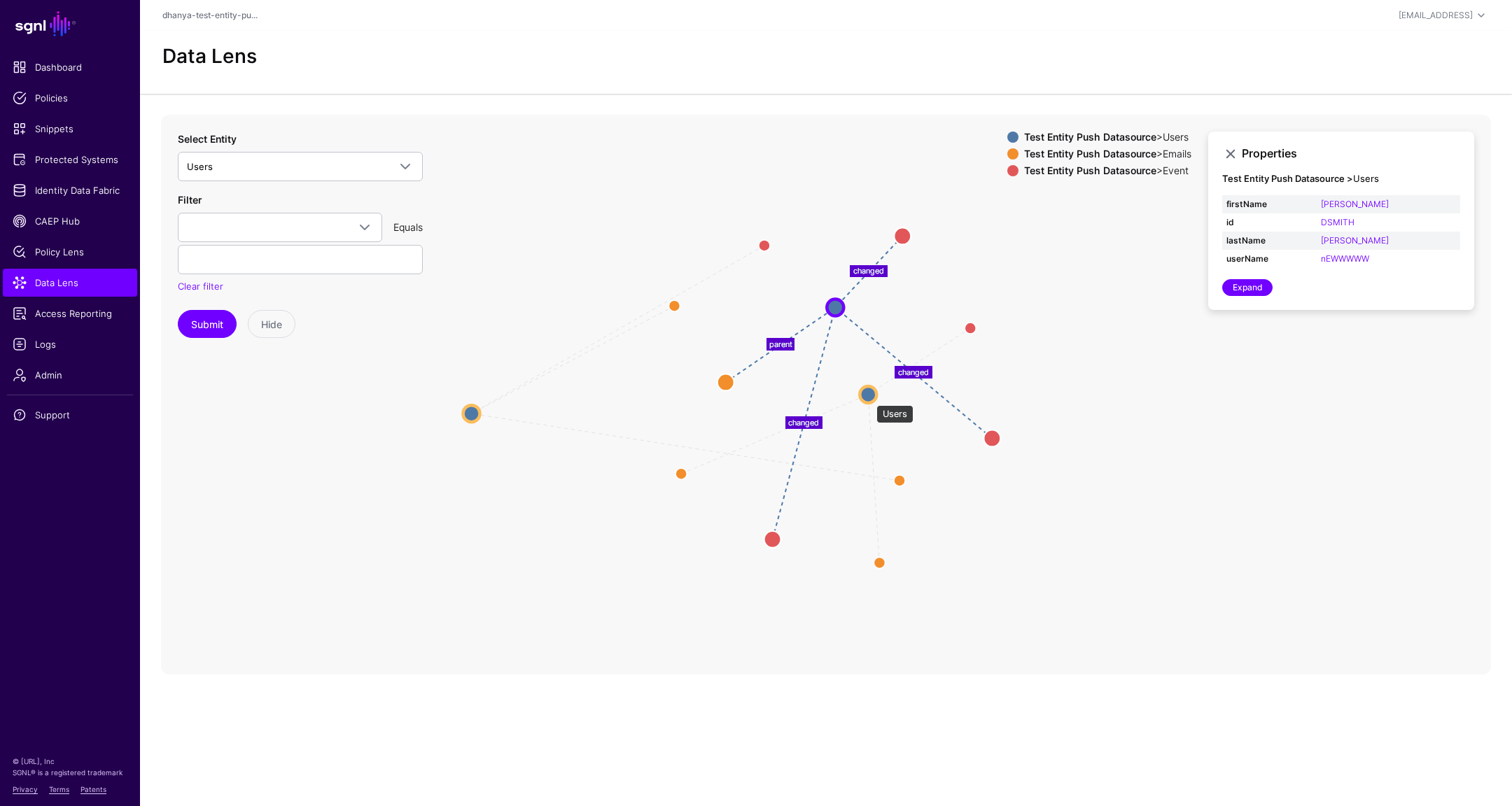
click at [868, 393] on circle at bounding box center [868, 394] width 17 height 17
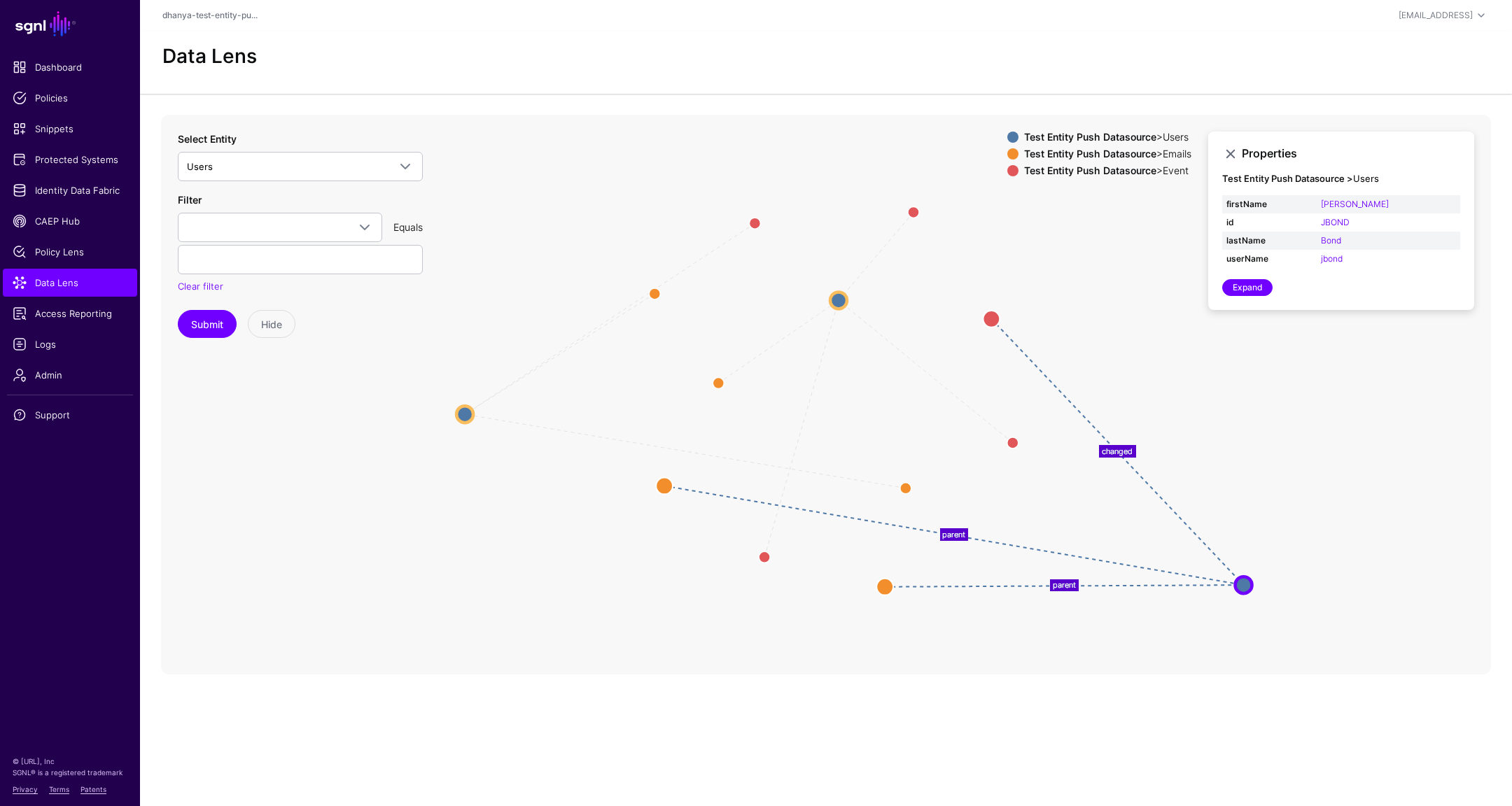
drag, startPoint x: 868, startPoint y: 393, endPoint x: 1243, endPoint y: 583, distance: 420.4
click at [1243, 583] on circle at bounding box center [1244, 585] width 17 height 17
drag, startPoint x: 656, startPoint y: 487, endPoint x: 942, endPoint y: 540, distance: 290.9
click at [942, 540] on circle at bounding box center [944, 542] width 17 height 17
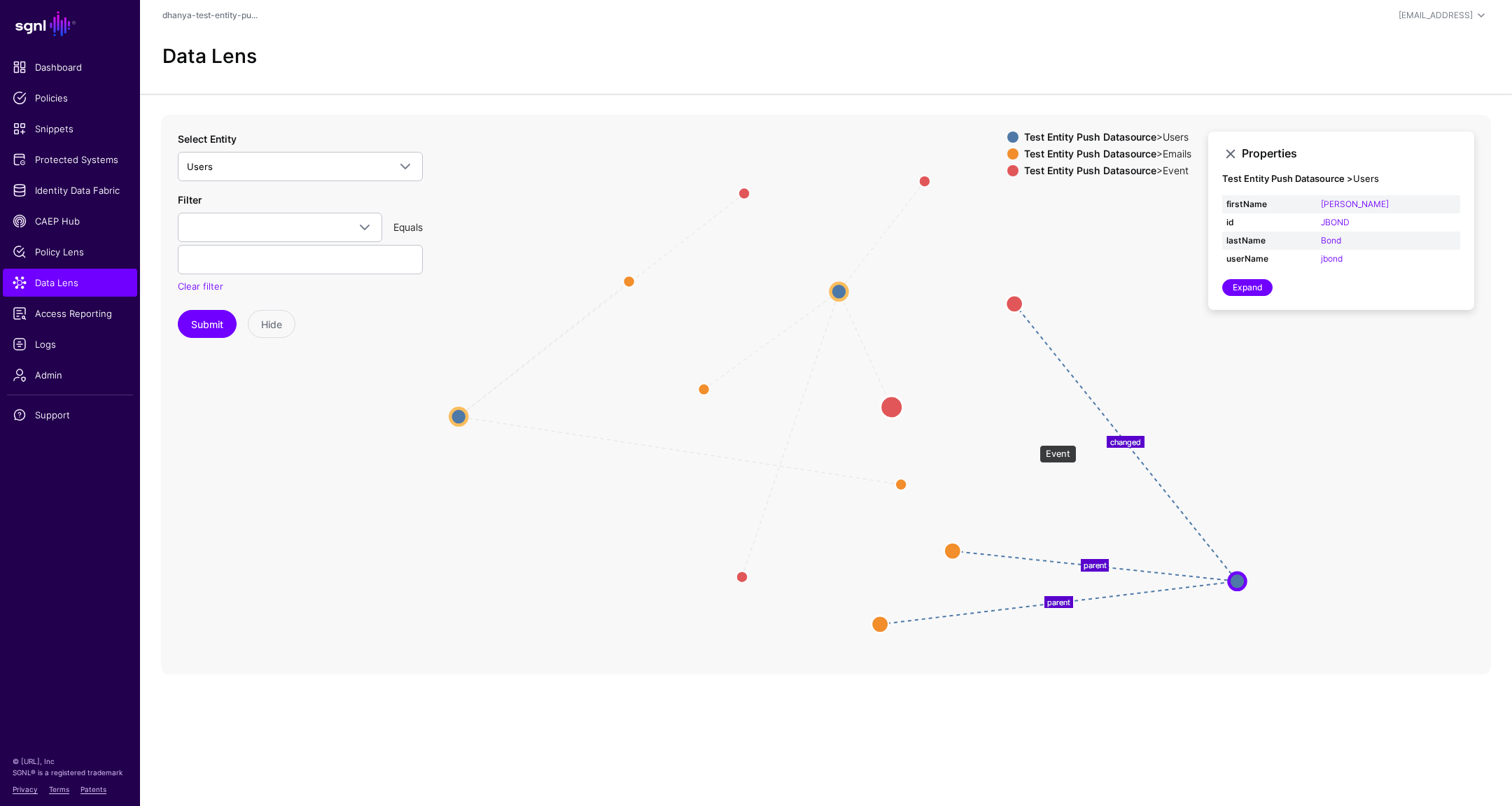
drag, startPoint x: 1033, startPoint y: 438, endPoint x: 890, endPoint y: 402, distance: 147.5
click at [890, 402] on circle at bounding box center [892, 407] width 22 height 22
click at [1102, 565] on text "parent" at bounding box center [1096, 567] width 23 height 10
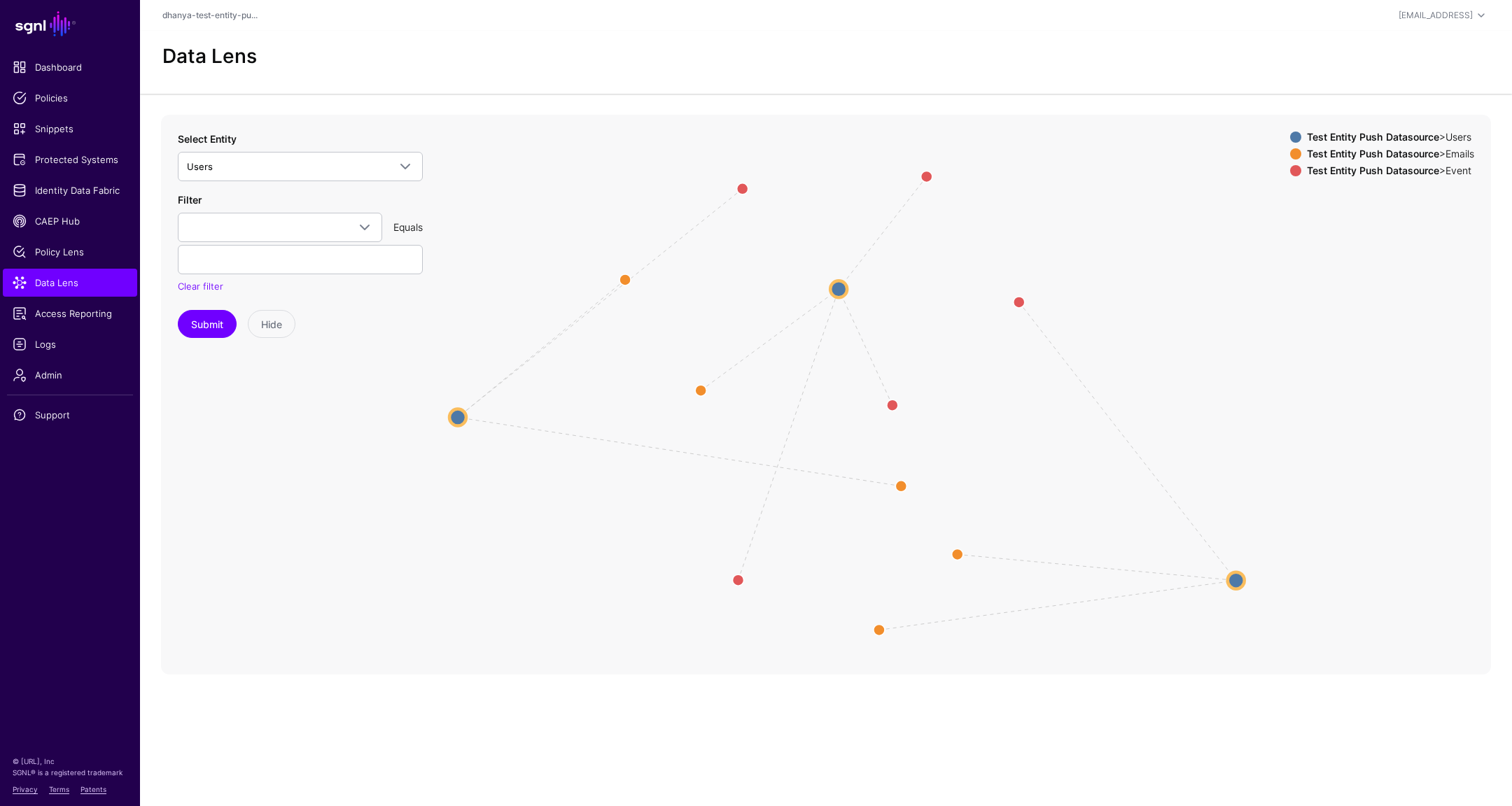
click at [1099, 567] on line at bounding box center [1097, 567] width 279 height 26
click at [1232, 575] on circle at bounding box center [1236, 580] width 17 height 17
